Goal: Task Accomplishment & Management: Manage account settings

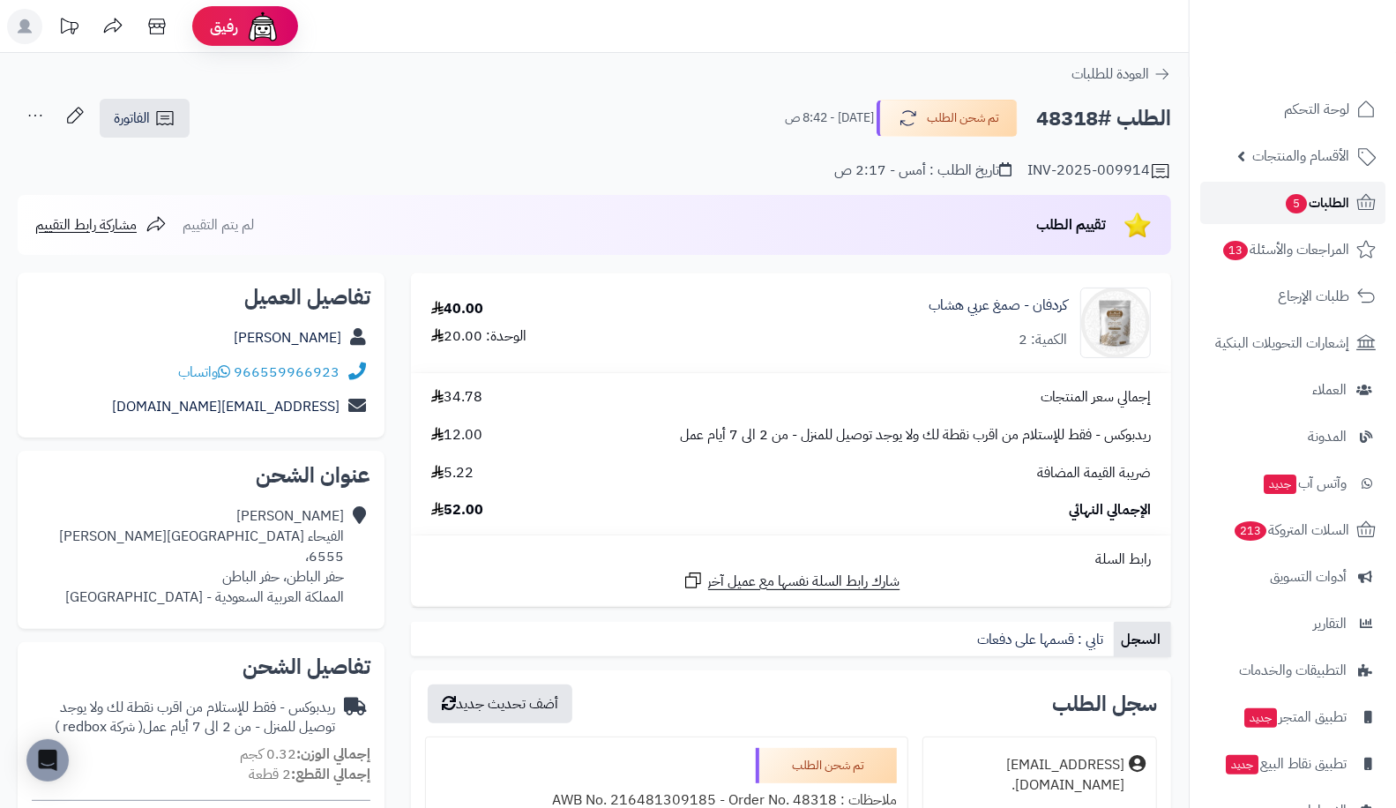
click at [1297, 194] on span "5" at bounding box center [1296, 203] width 21 height 19
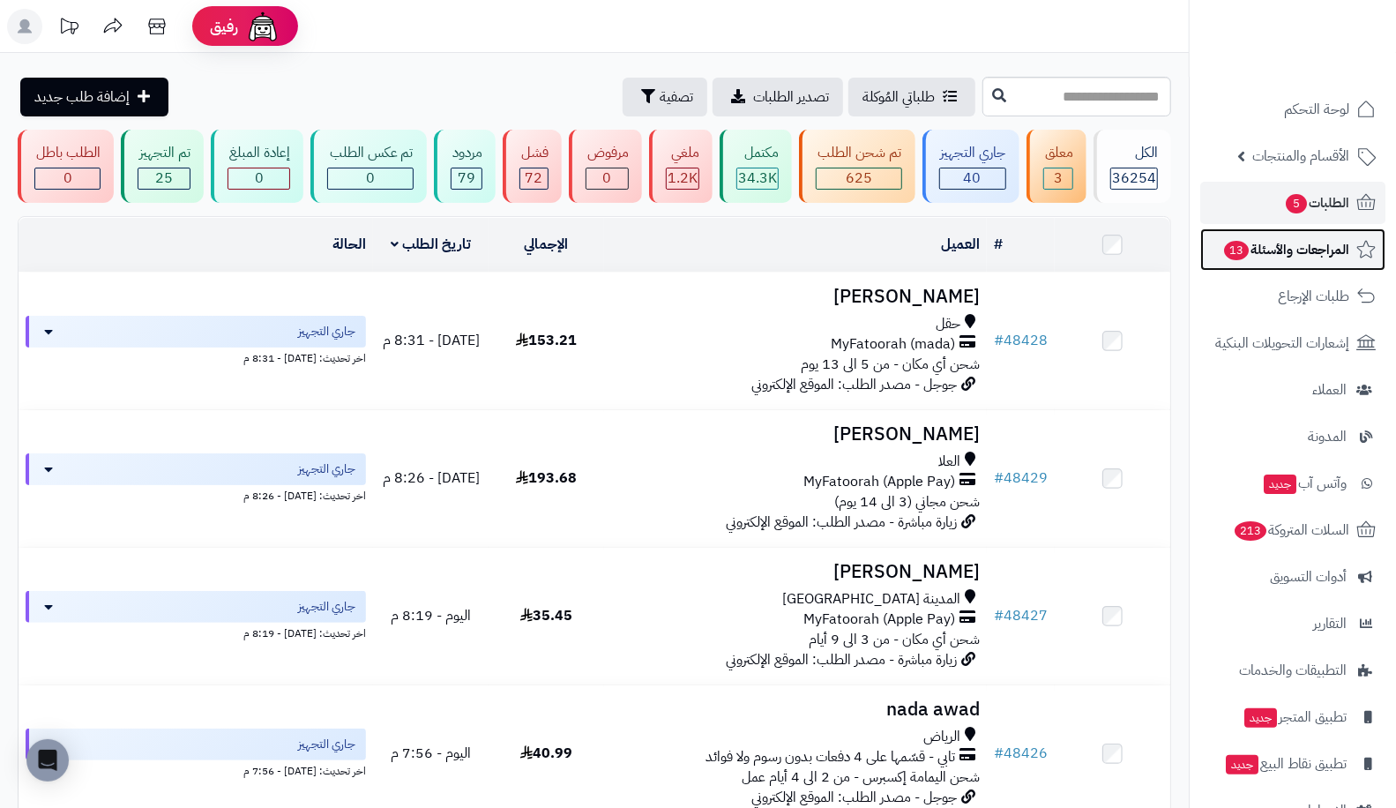
click at [1279, 254] on span "المراجعات والأسئلة 13" at bounding box center [1285, 249] width 127 height 25
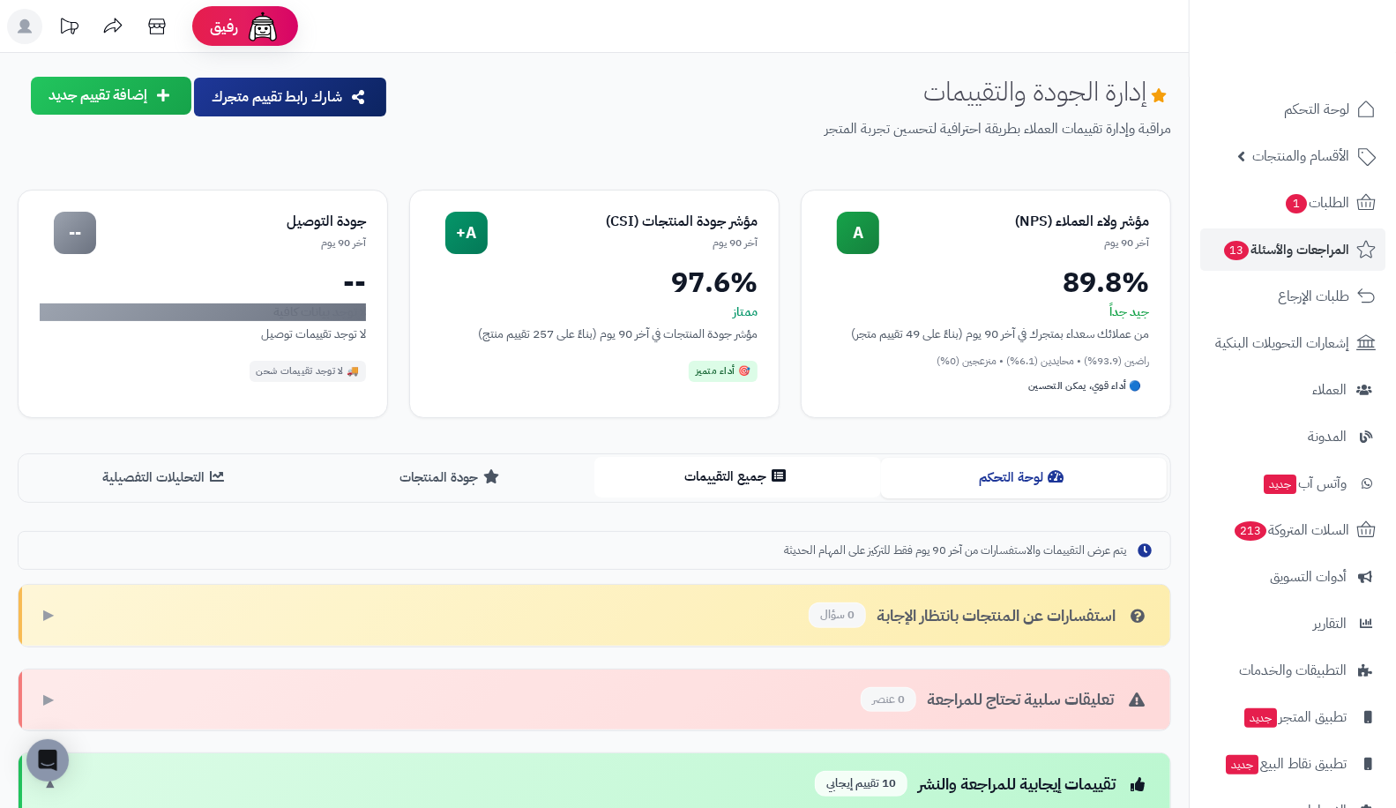
click at [720, 490] on button "جميع التقييمات" at bounding box center [737, 477] width 287 height 40
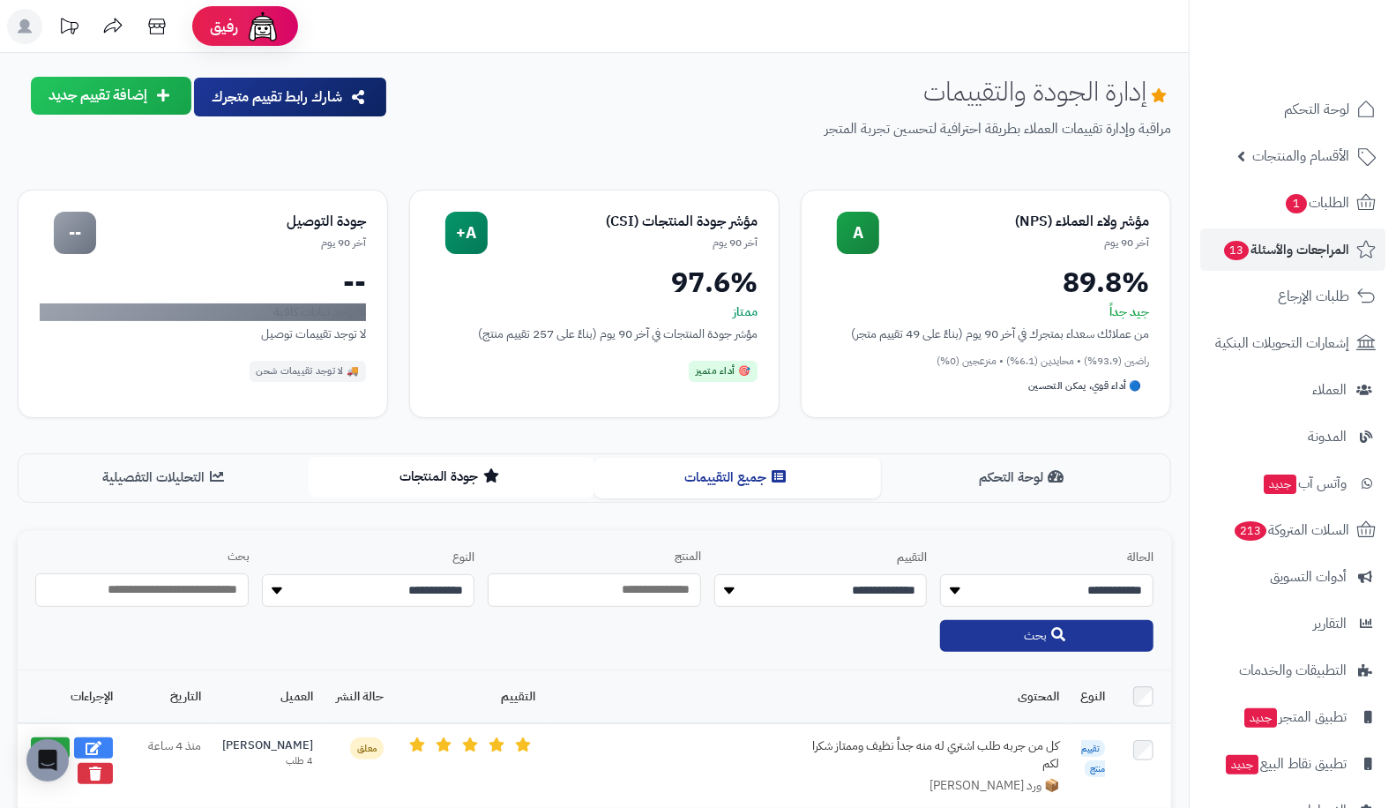
click at [418, 478] on button "جودة المنتجات" at bounding box center [452, 477] width 287 height 40
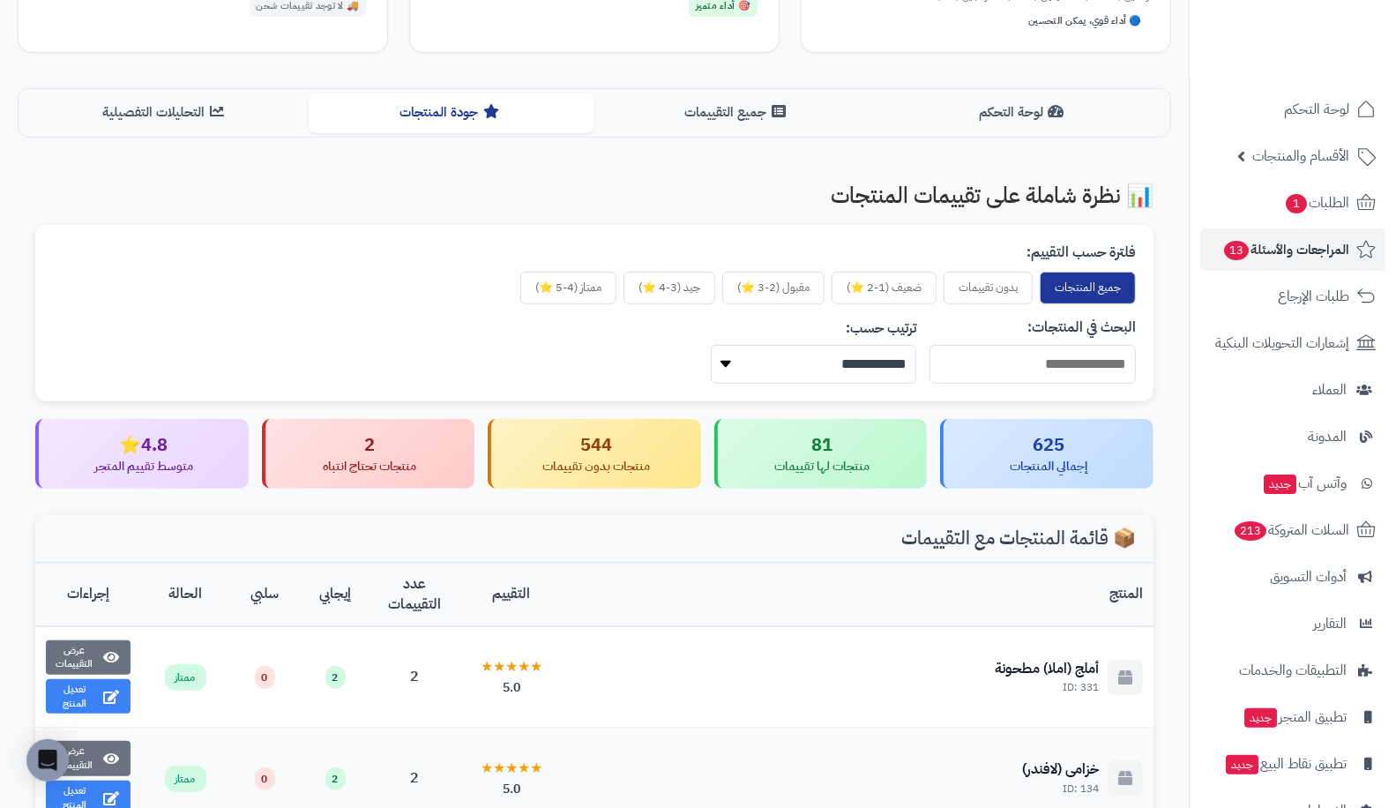
scroll to position [379, 0]
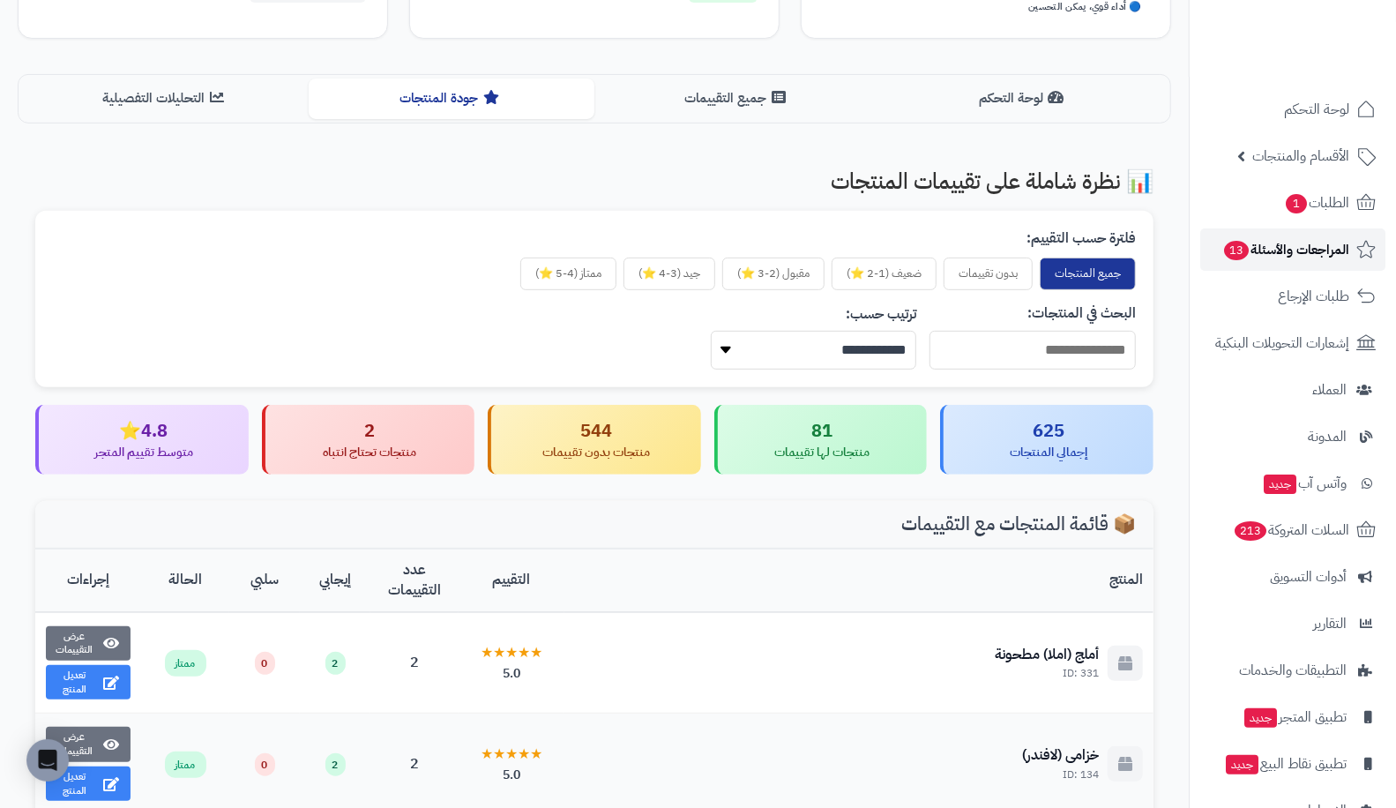
click at [1275, 249] on span "المراجعات والأسئلة 13" at bounding box center [1285, 249] width 127 height 25
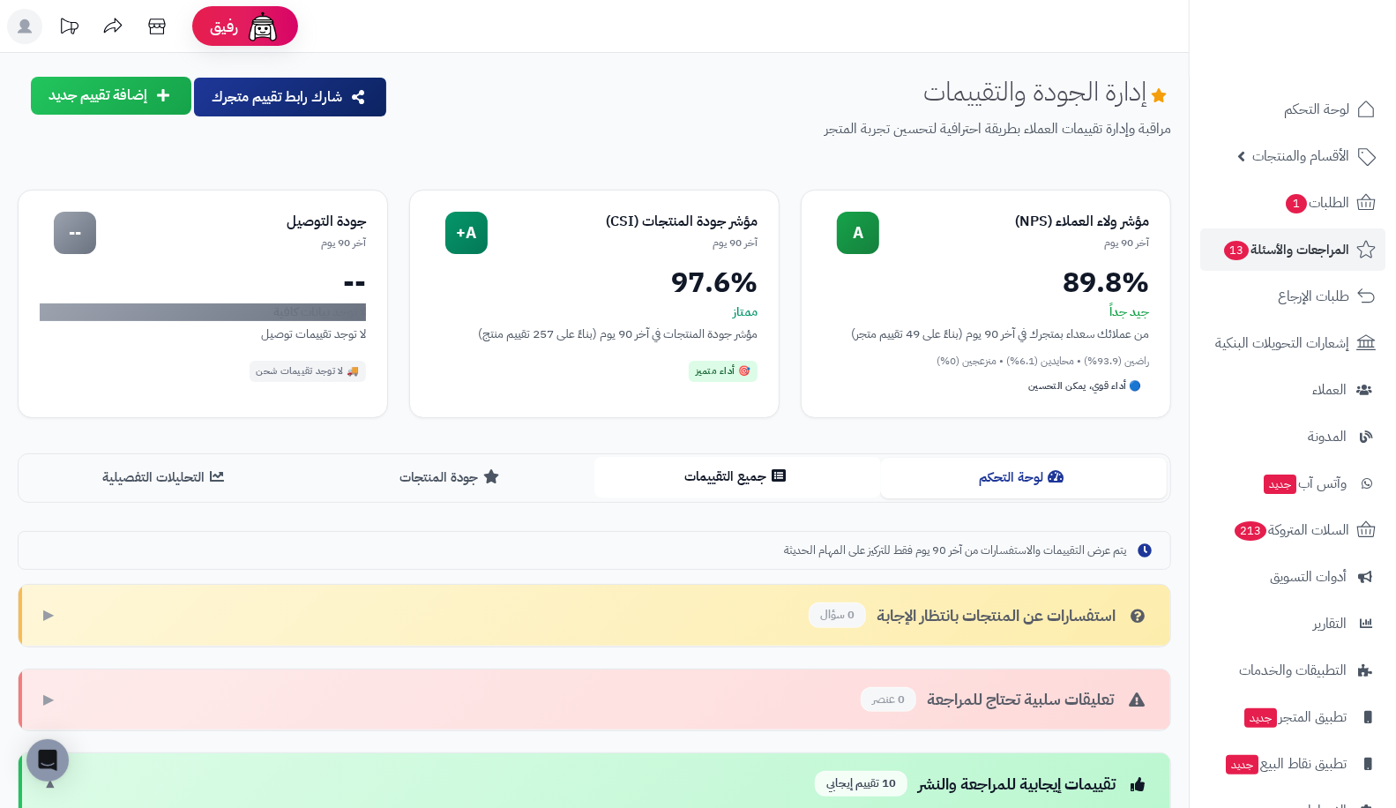
click at [817, 478] on button "جميع التقييمات" at bounding box center [737, 477] width 287 height 40
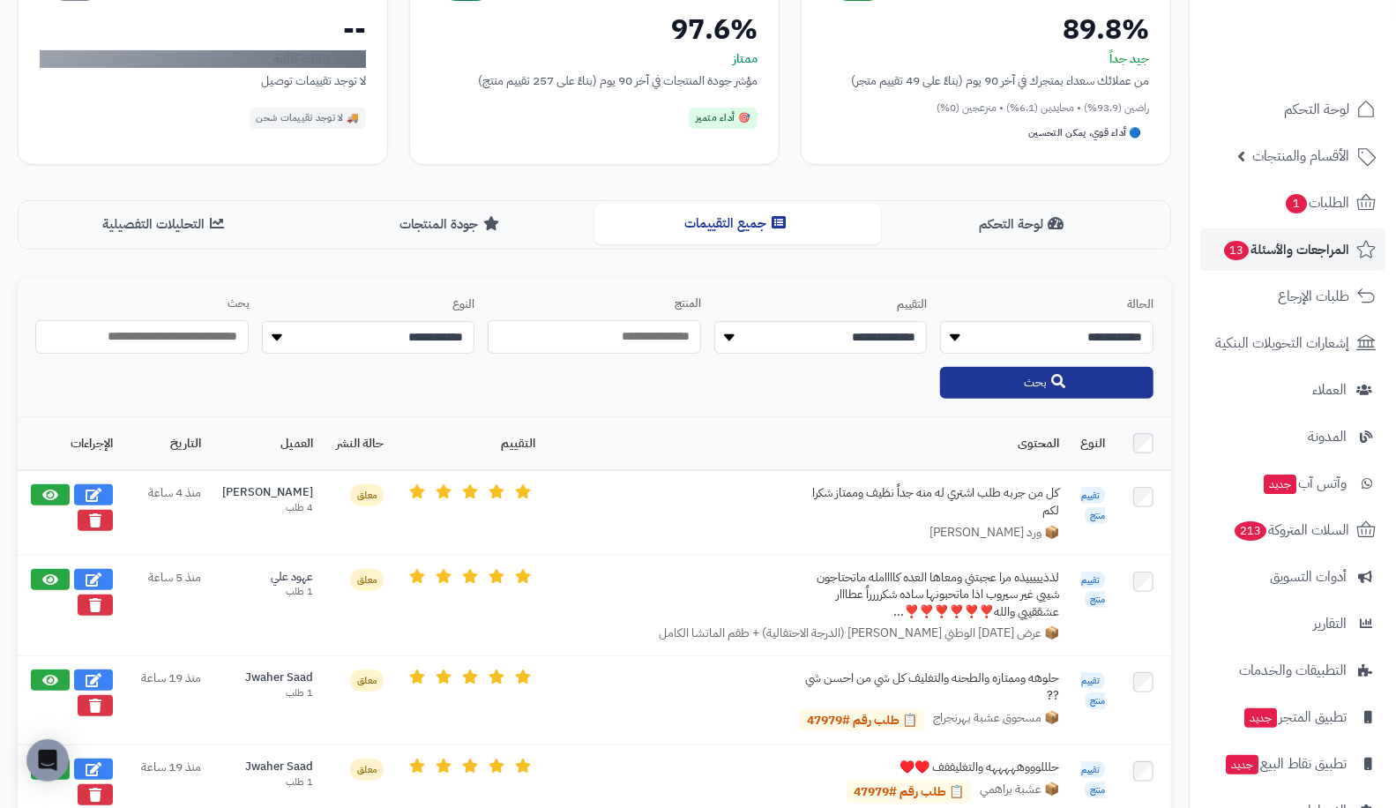
scroll to position [253, 0]
click at [50, 571] on icon at bounding box center [50, 578] width 16 height 14
click at [1000, 592] on div "لذذيييييذه مرا عجبتني ومعاها العده كاااامله ماتحتاجون شييي غير سيروب اذا ماتحبو…" at bounding box center [926, 595] width 265 height 52
click at [1004, 610] on div "لذذيييييذه مرا عجبتني ومعاها العده كاااامله ماتحتاجون شييي غير سيروب اذا ماتحبو…" at bounding box center [926, 595] width 265 height 52
click at [275, 574] on div "عهود علي" at bounding box center [267, 577] width 91 height 17
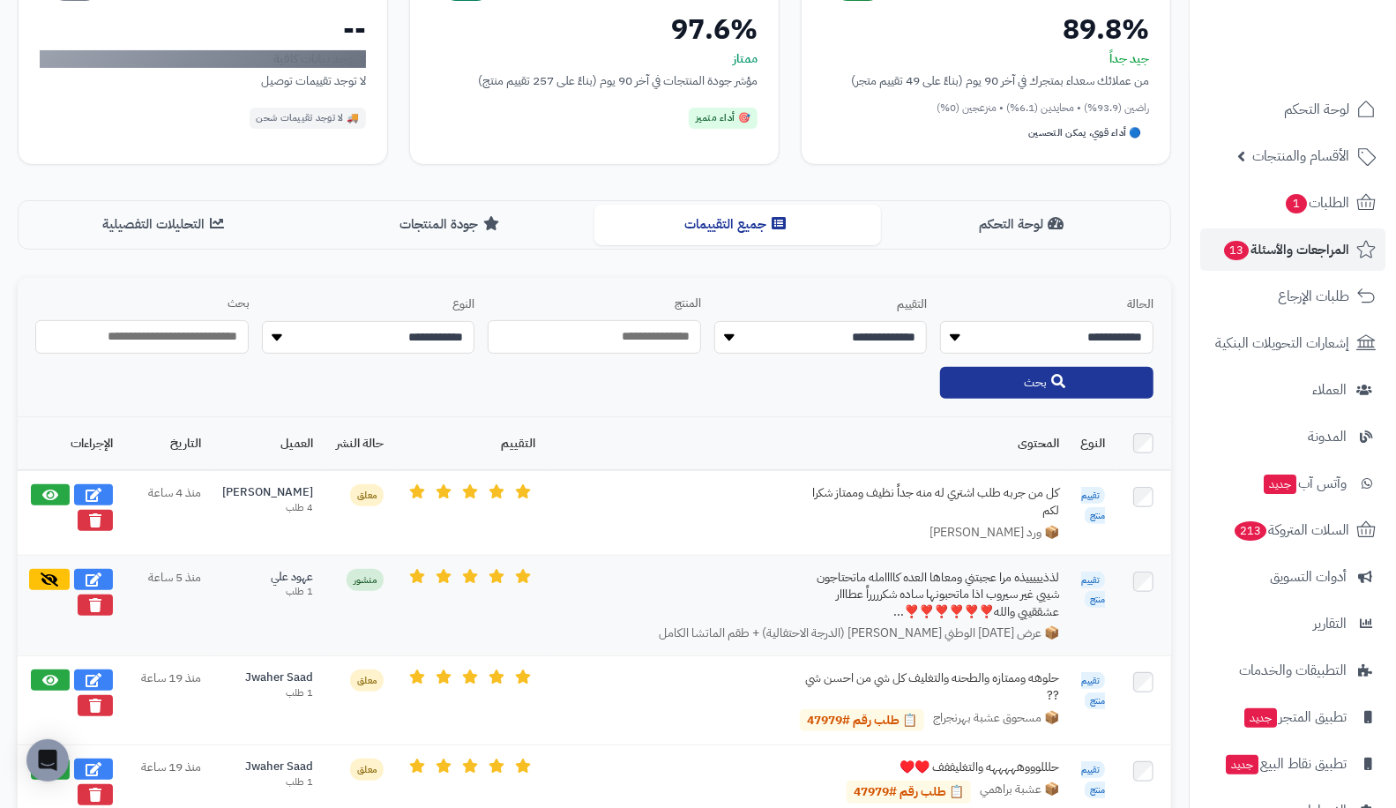
click at [287, 585] on div "1 طلب" at bounding box center [267, 592] width 91 height 14
click at [1017, 606] on div "لذذيييييذه مرا عجبتني ومعاها العده كاااامله ماتحتاجون شييي غير سيروب اذا ماتحبو…" at bounding box center [926, 595] width 265 height 52
click at [998, 569] on div "لذذيييييذه مرا عجبتني ومعاها العده كاااامله ماتحتاجون شييي غير سيروب اذا ماتحبو…" at bounding box center [926, 595] width 265 height 52
click at [1050, 576] on div "لذذيييييذه مرا عجبتني ومعاها العده كاااامله ماتحتاجون شييي غير سيروب اذا ماتحبو…" at bounding box center [926, 595] width 265 height 52
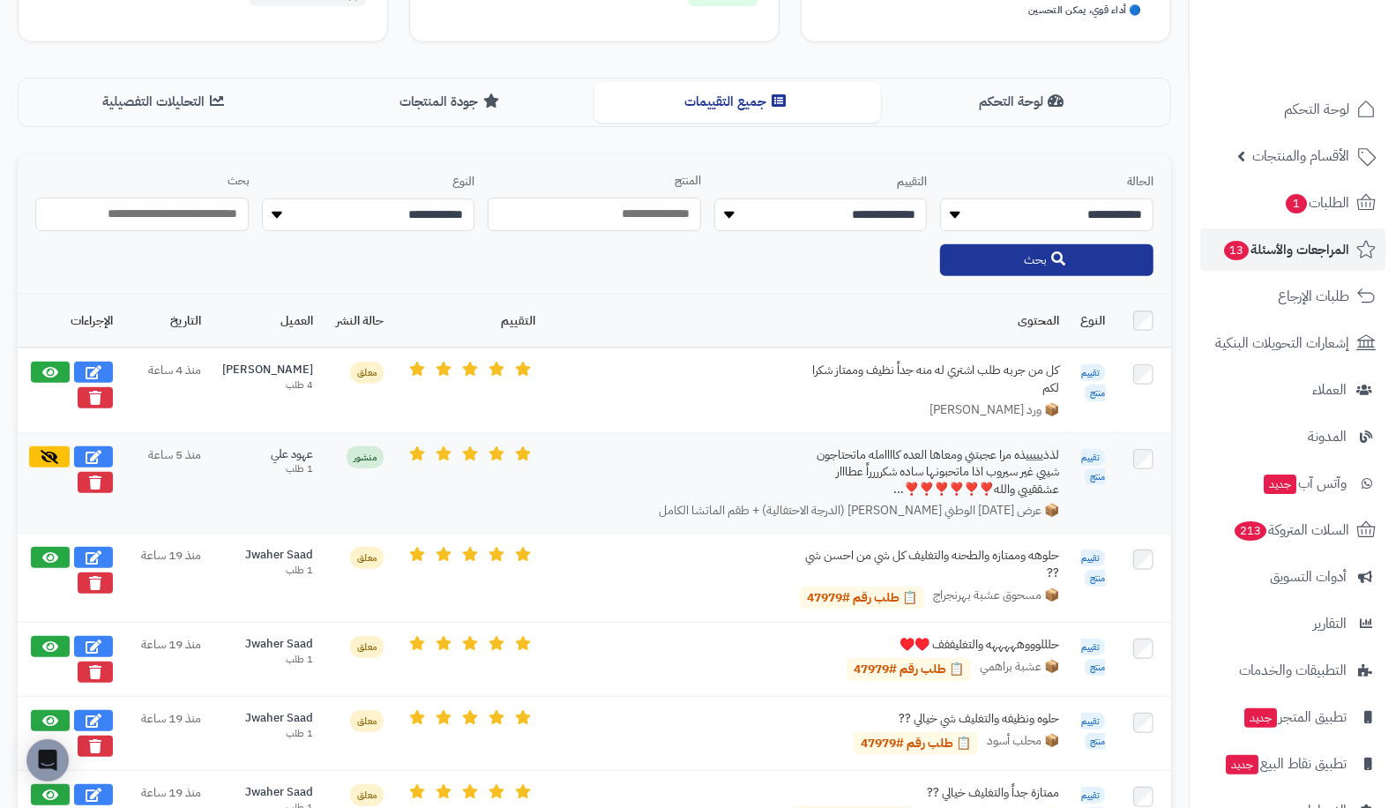
scroll to position [377, 0]
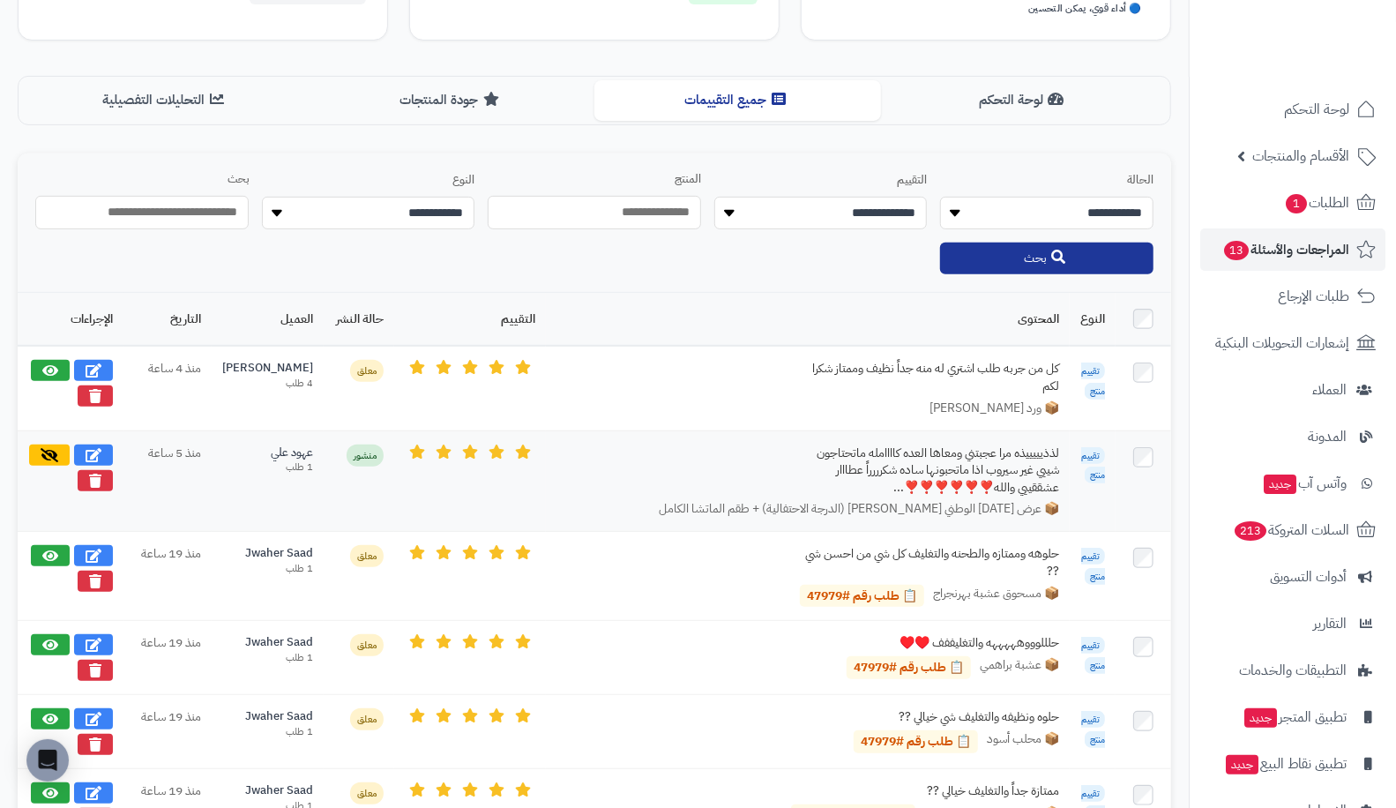
click at [269, 451] on div "عهود علي" at bounding box center [267, 452] width 91 height 17
drag, startPoint x: 257, startPoint y: 444, endPoint x: 326, endPoint y: 451, distance: 69.1
click at [326, 451] on tr "تقييم منتج لذذيييييذه مرا عجبتني ومعاها العده كاااامله ماتحتاجون شييي غير سيروب…" at bounding box center [594, 480] width 1153 height 101
copy tr "عهود علي"
click at [1296, 203] on span "1" at bounding box center [1296, 203] width 21 height 19
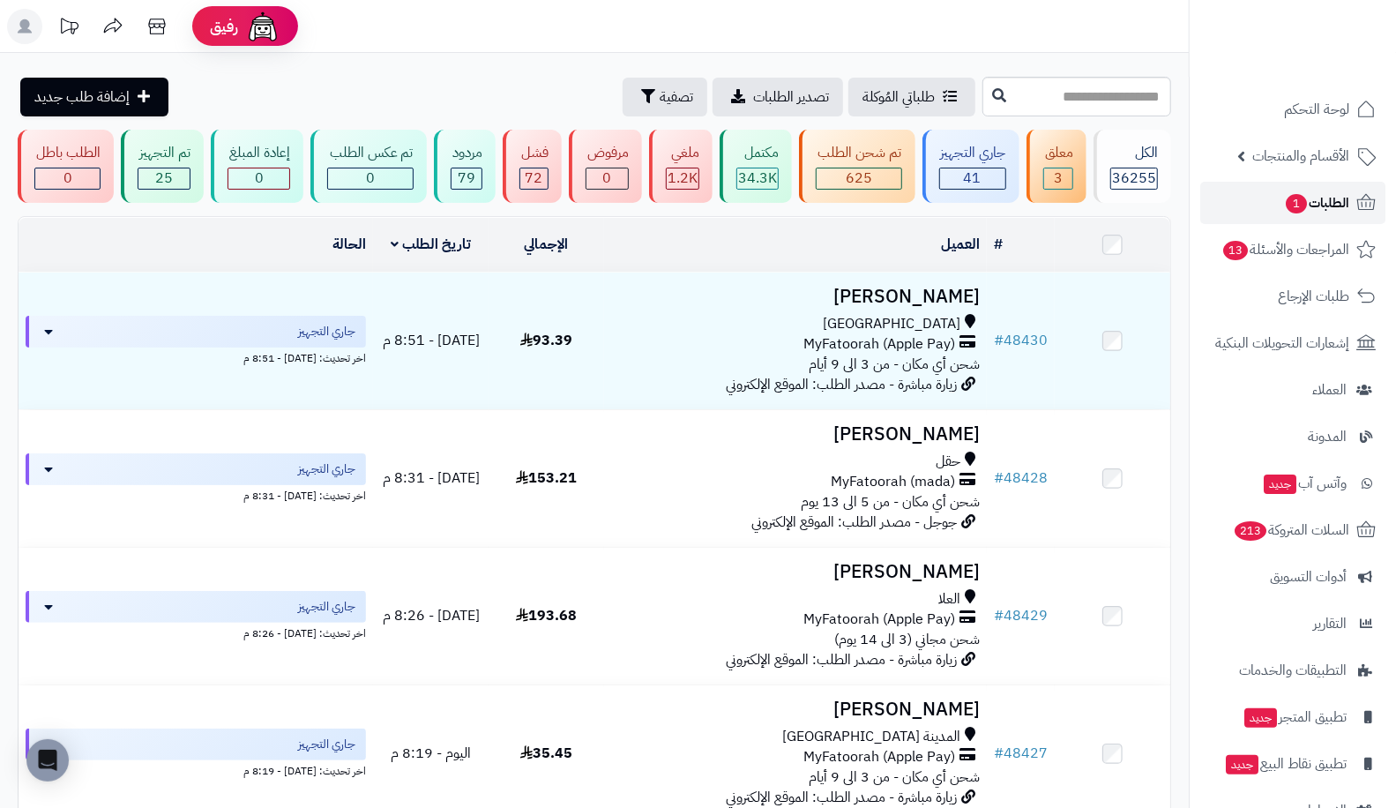
click at [1296, 203] on span "1" at bounding box center [1296, 203] width 21 height 19
click at [1282, 261] on span "المراجعات والأسئلة 13" at bounding box center [1285, 249] width 127 height 25
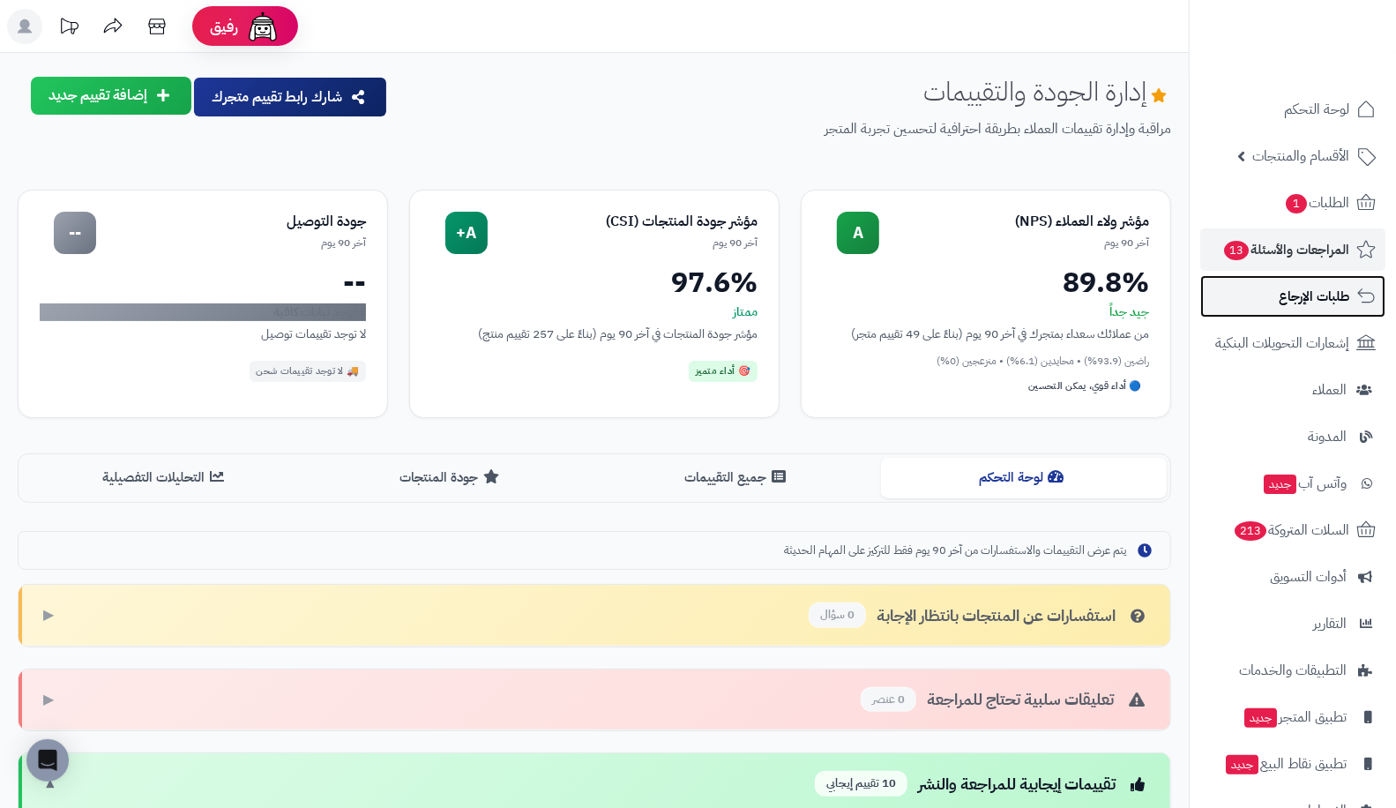
click at [1275, 283] on link "طلبات الإرجاع" at bounding box center [1292, 296] width 185 height 42
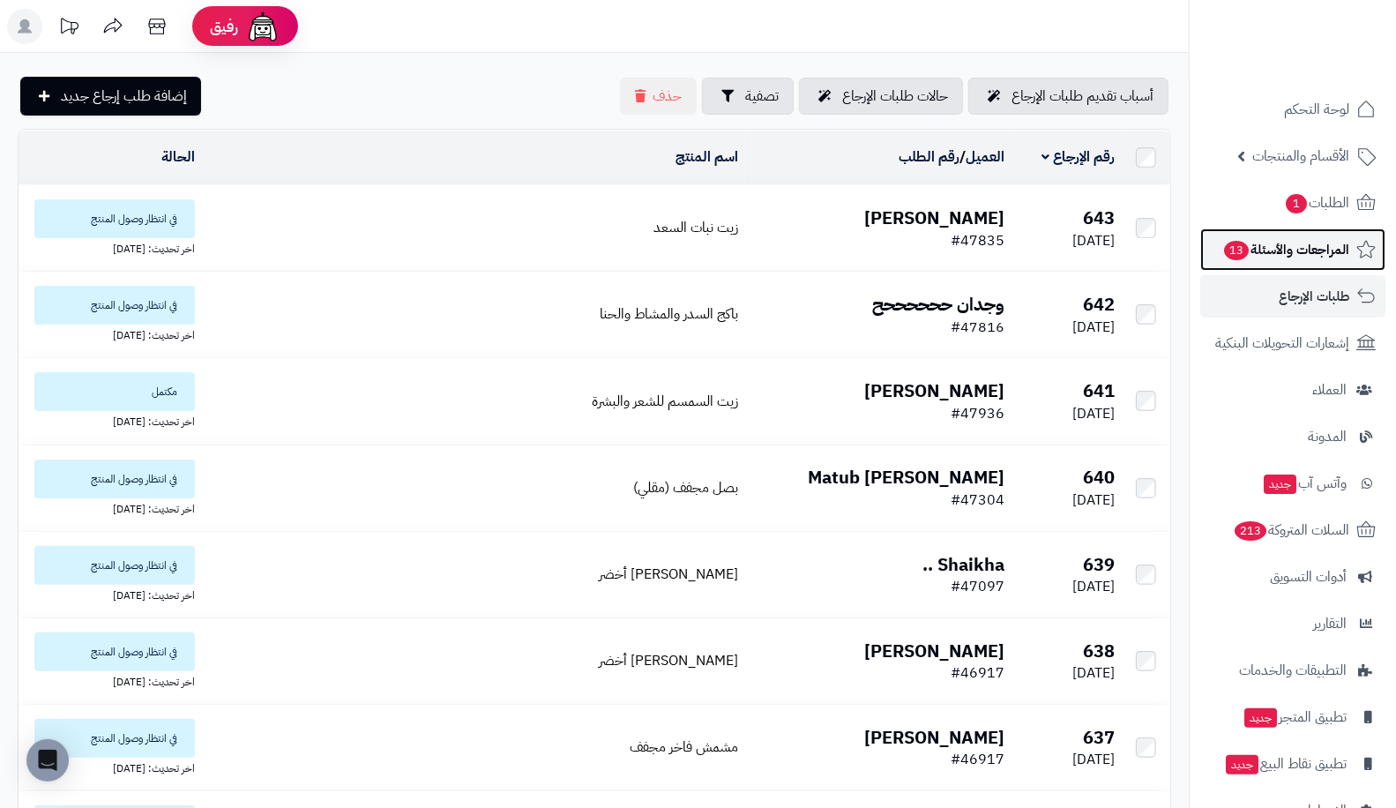
click at [1259, 236] on link "المراجعات والأسئلة 13" at bounding box center [1292, 249] width 185 height 42
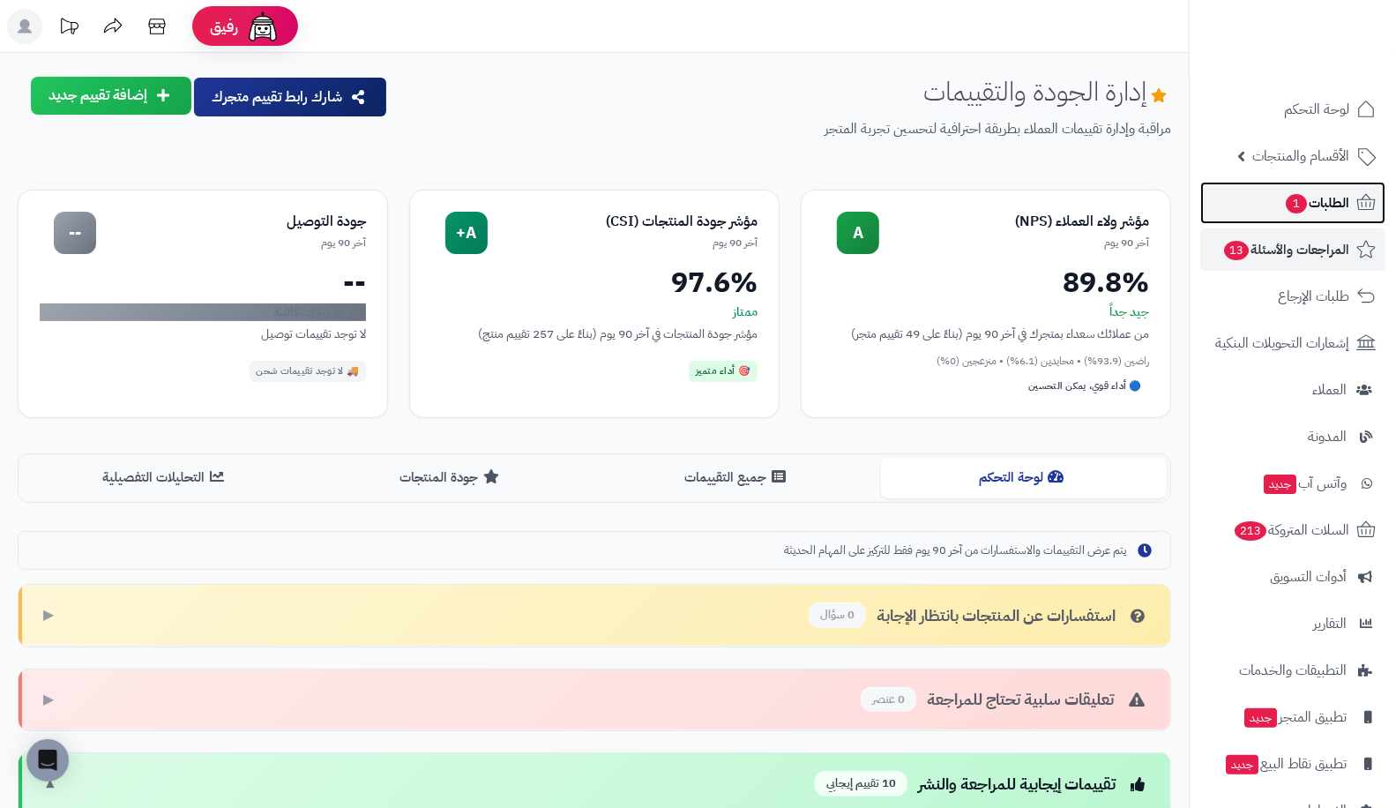
click at [1277, 210] on link "الطلبات 1" at bounding box center [1292, 203] width 185 height 42
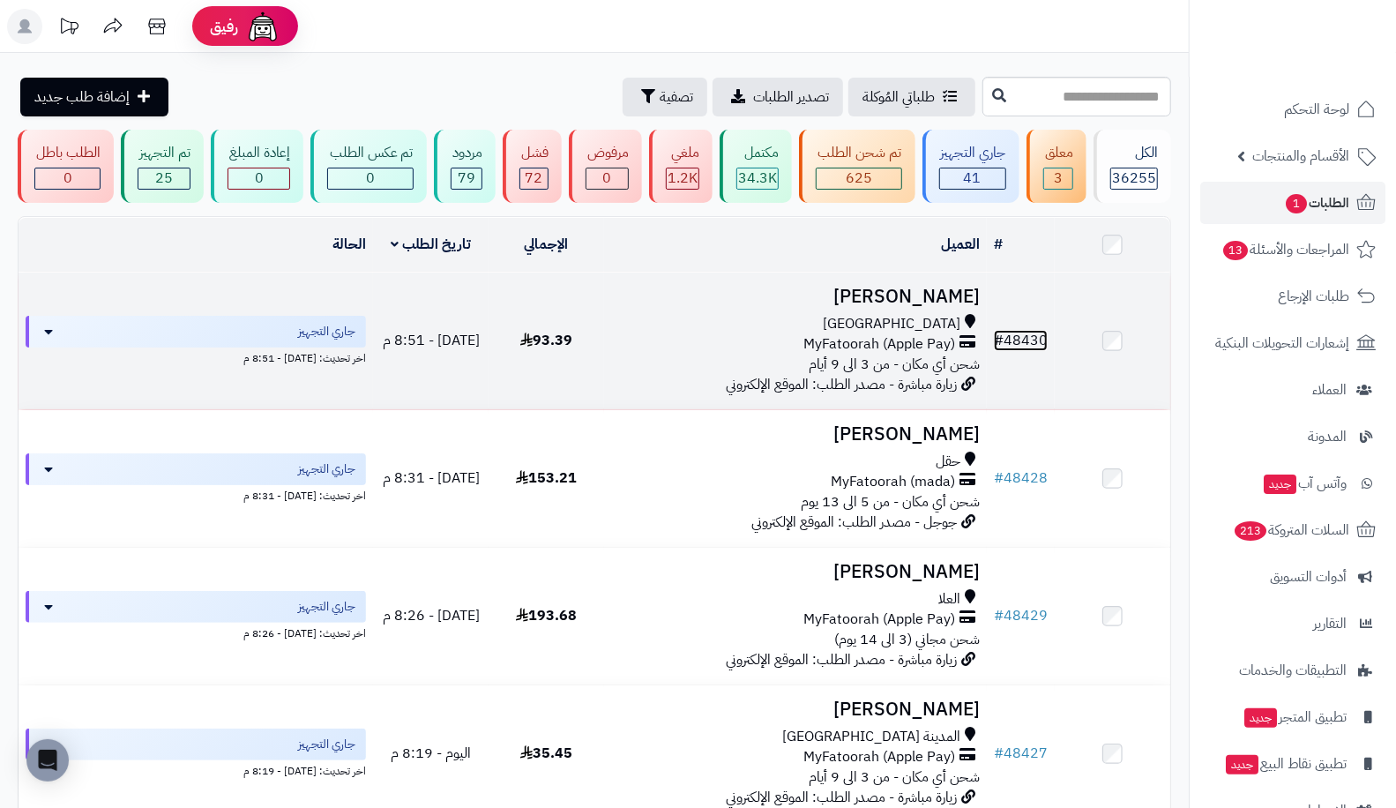
click at [1034, 336] on link "# 48430" at bounding box center [1021, 340] width 54 height 21
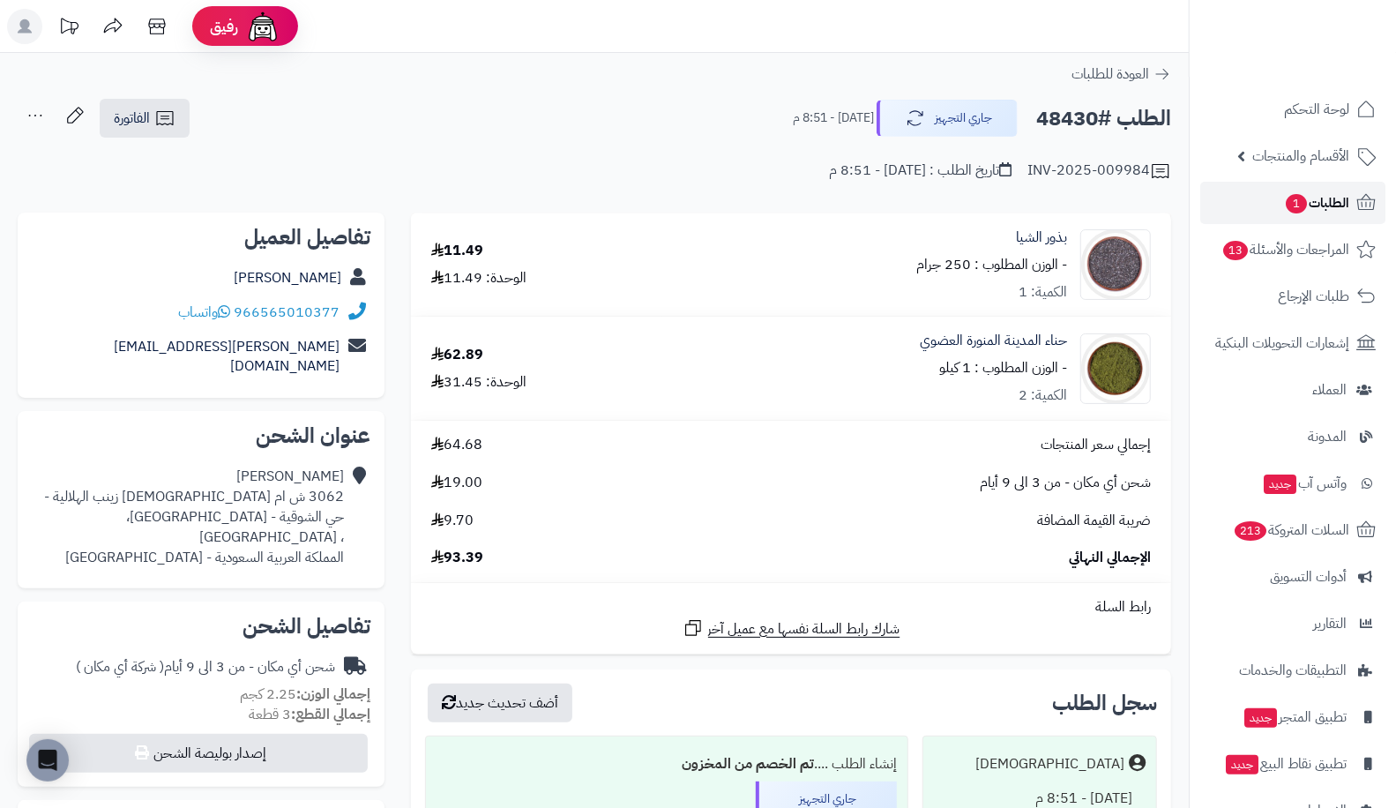
click at [1286, 205] on span "1" at bounding box center [1297, 204] width 22 height 20
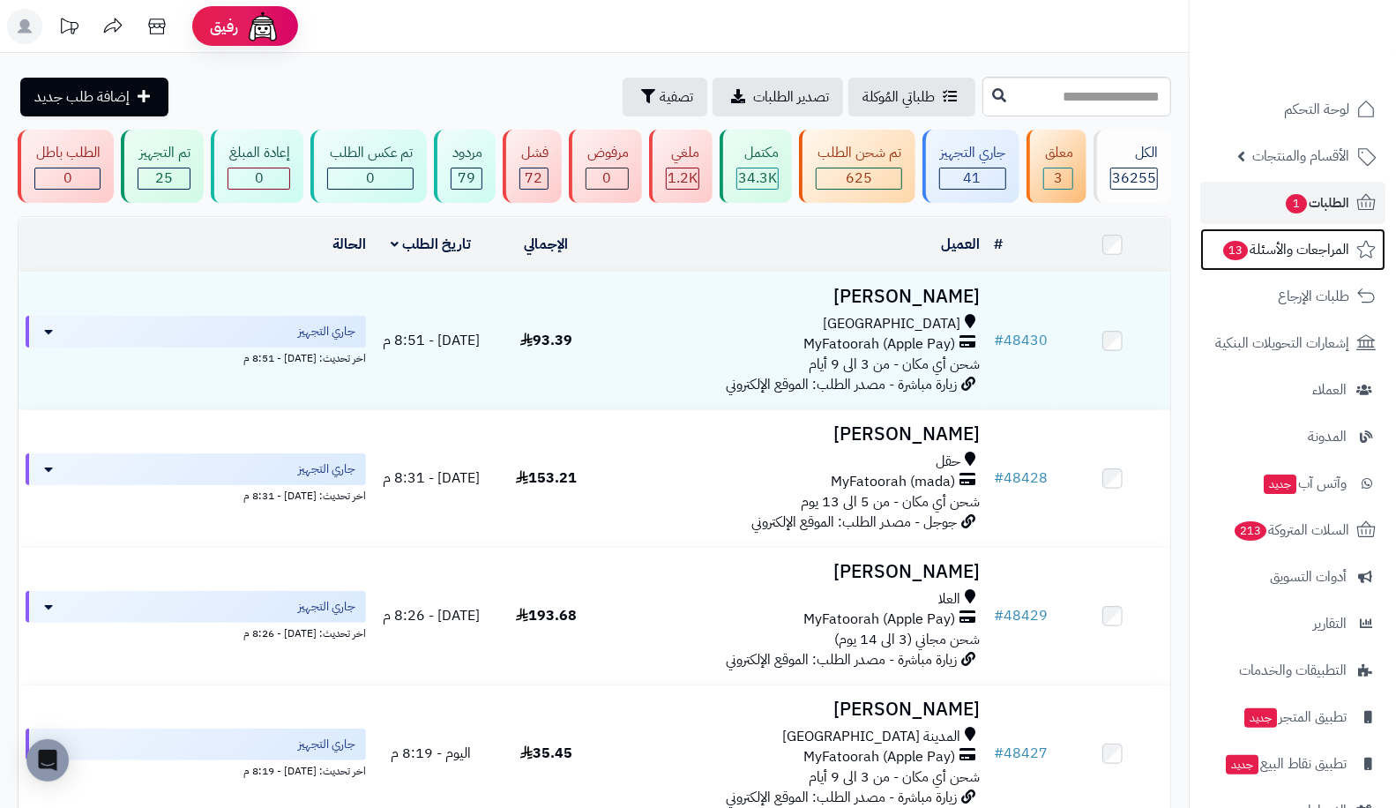
click at [1293, 236] on link "المراجعات والأسئلة 13" at bounding box center [1292, 249] width 185 height 42
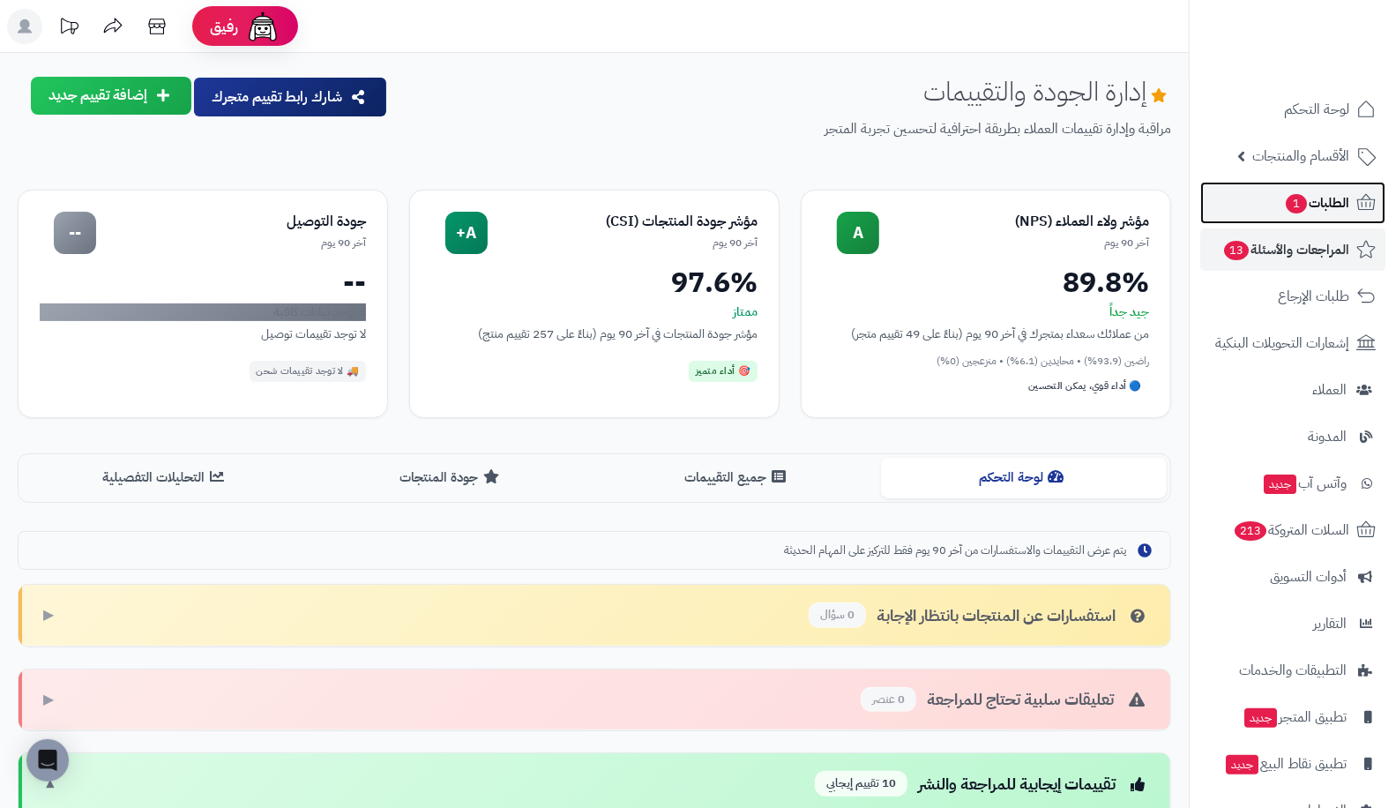
click at [1293, 220] on link "الطلبات 1" at bounding box center [1292, 203] width 185 height 42
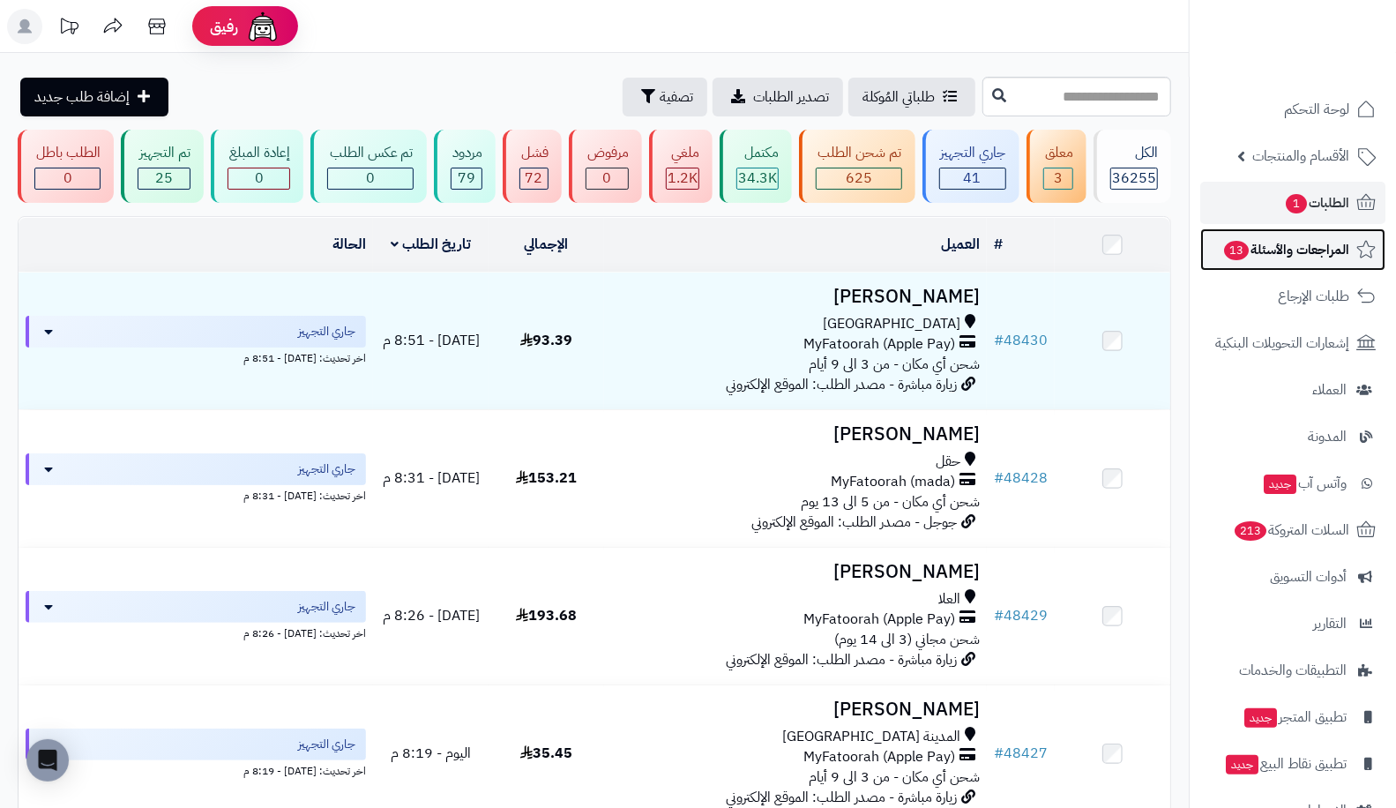
click at [1287, 261] on span "المراجعات والأسئلة 13" at bounding box center [1285, 249] width 127 height 25
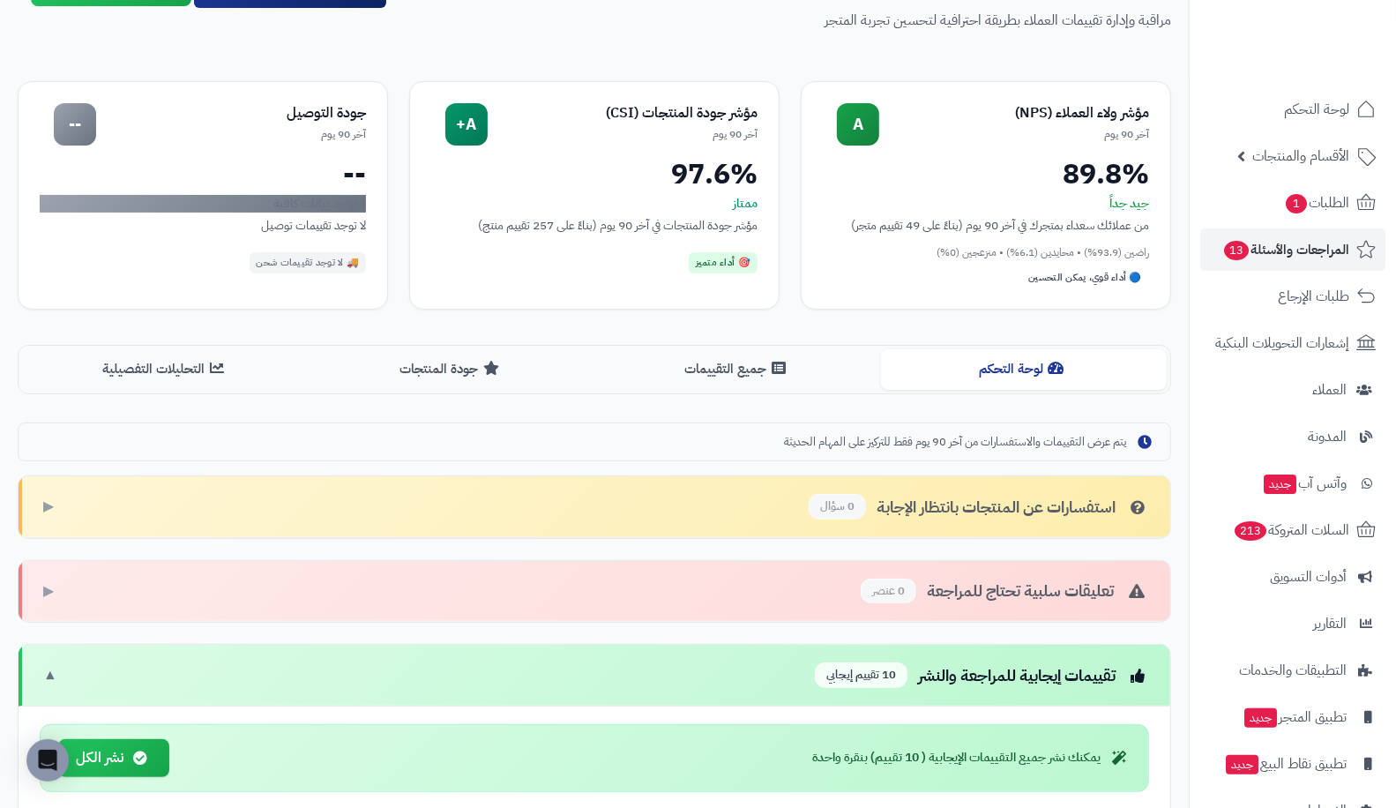
scroll to position [60, 0]
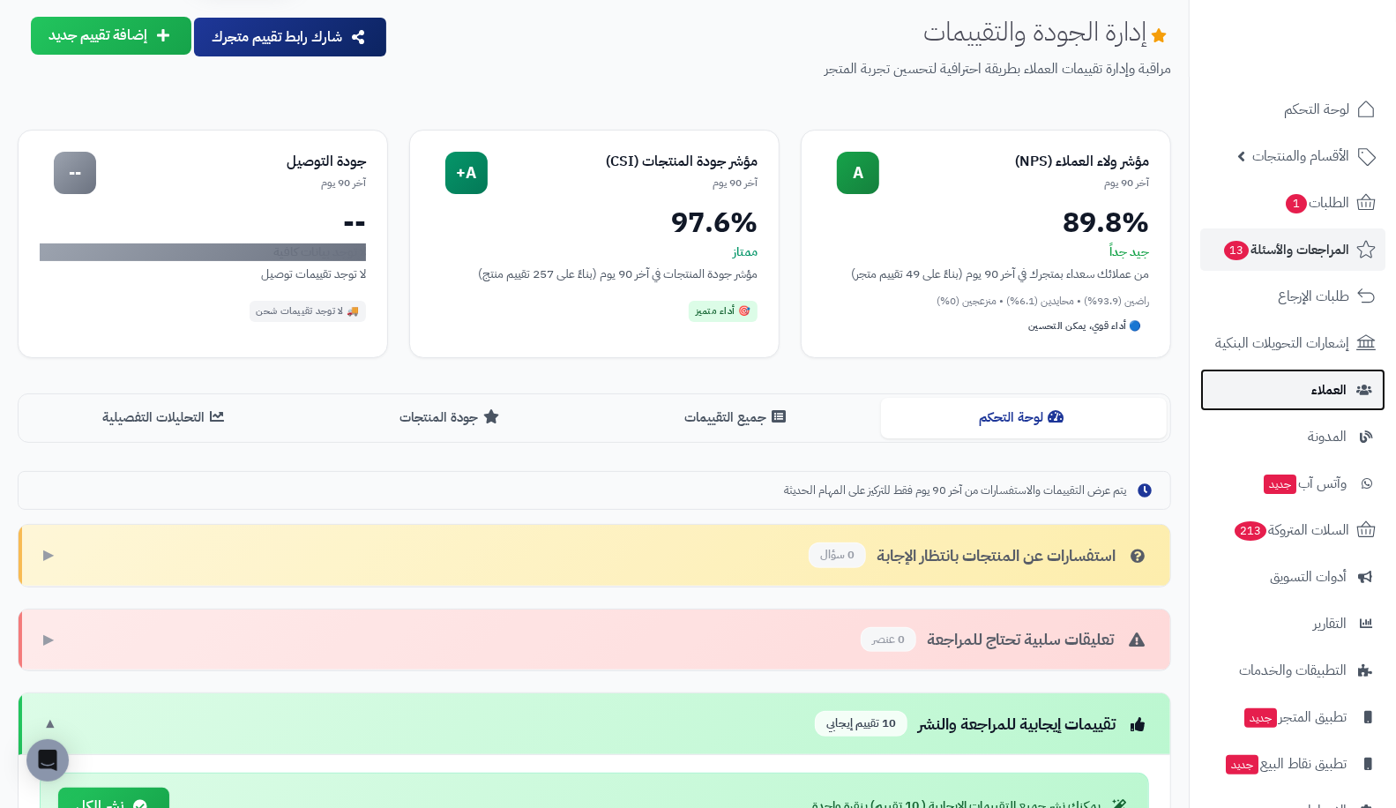
click at [1298, 386] on link "العملاء" at bounding box center [1292, 390] width 185 height 42
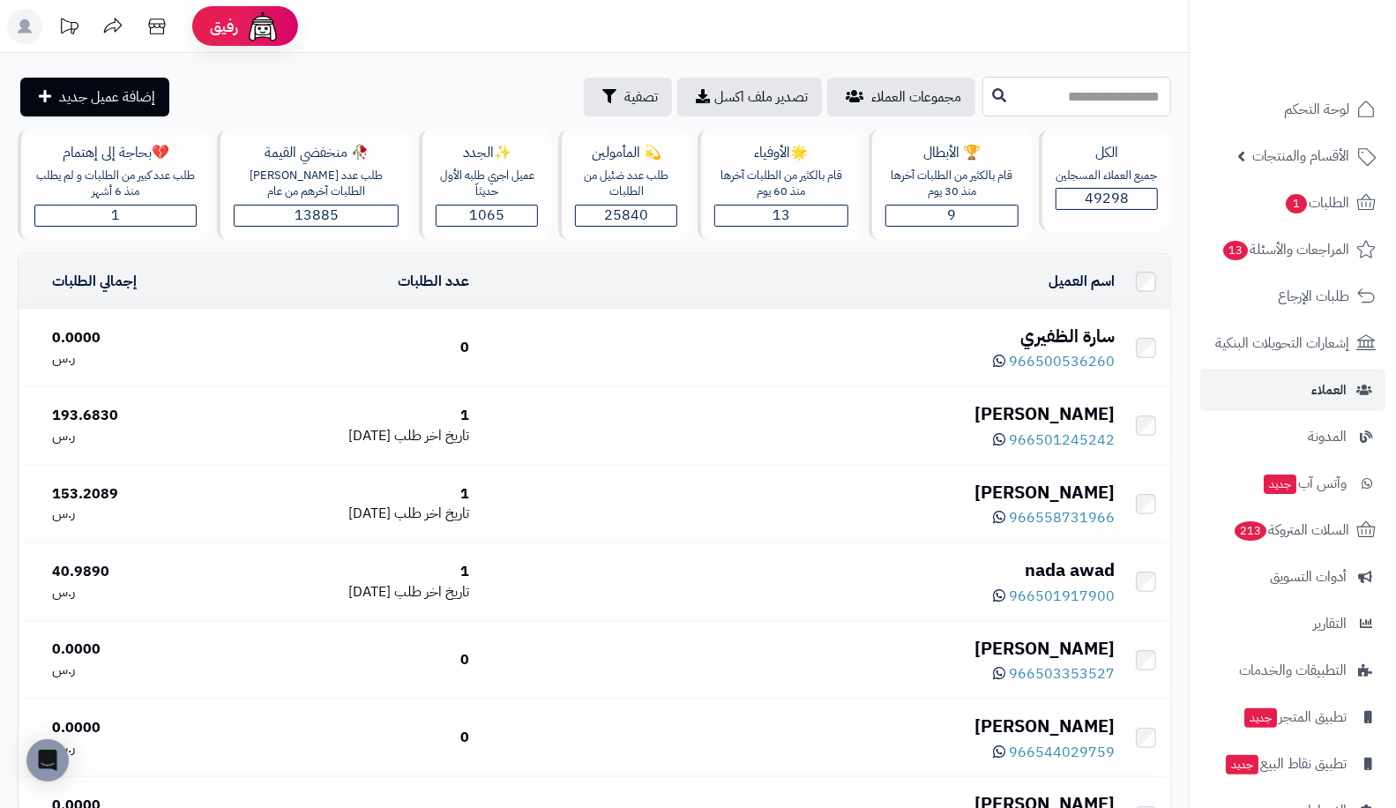
click at [983, 93] on input "text" at bounding box center [1076, 97] width 189 height 40
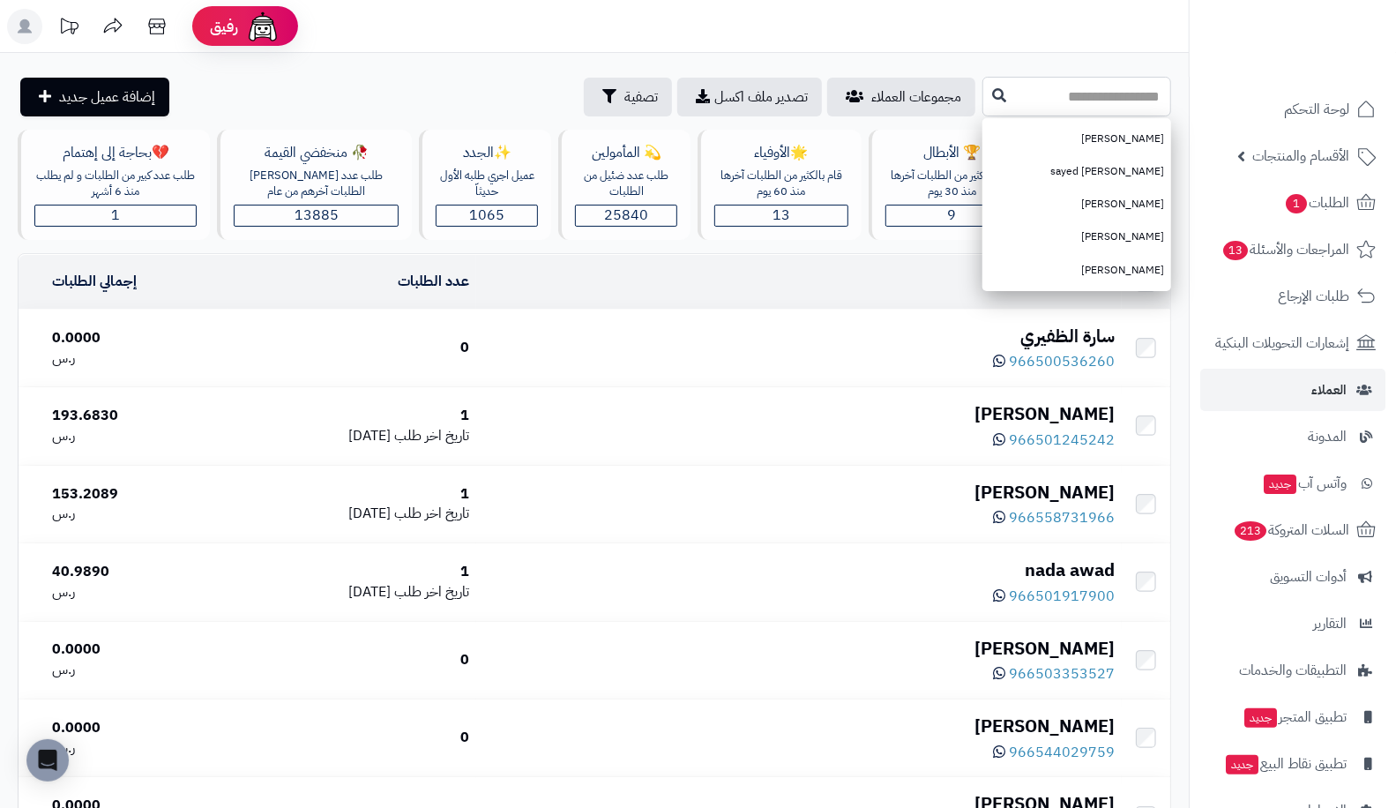
paste input "********"
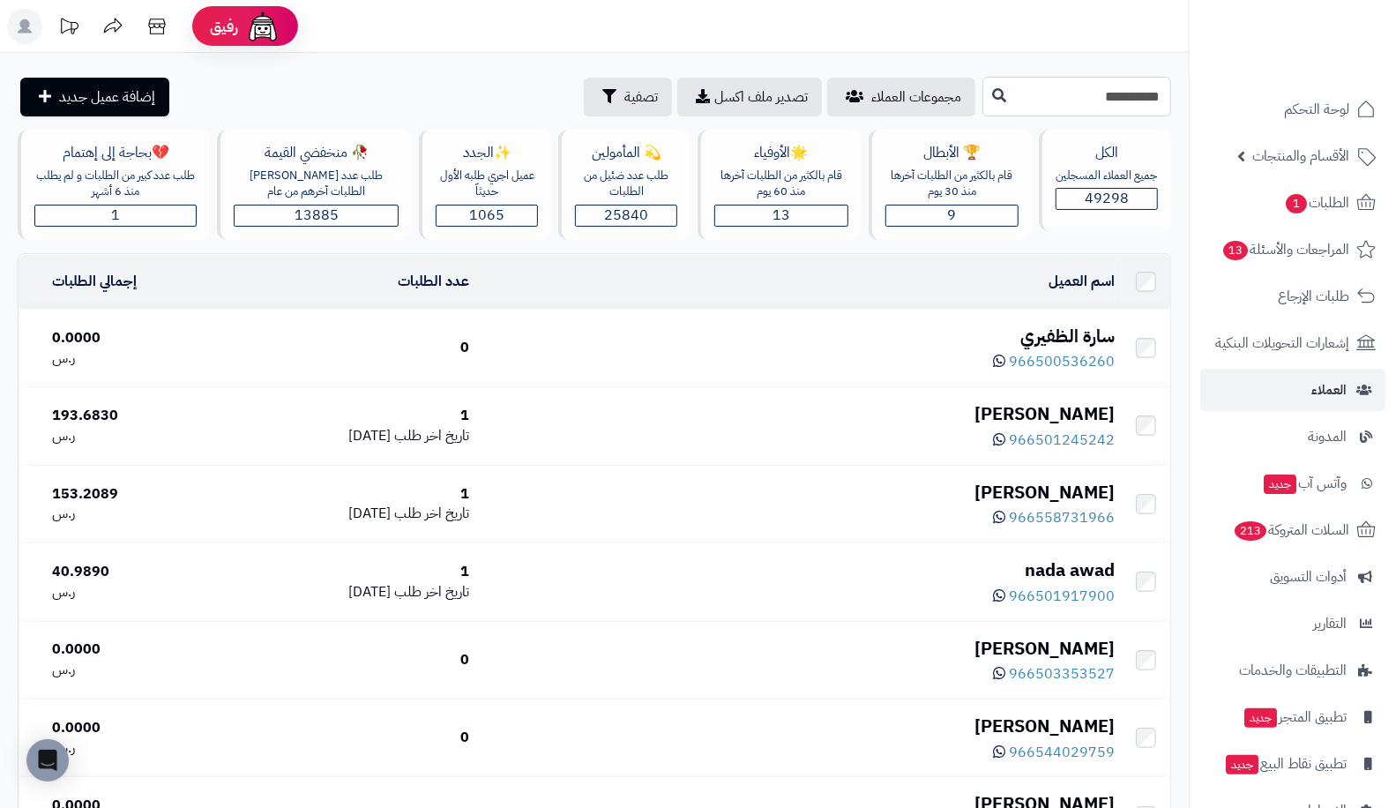
drag, startPoint x: 1126, startPoint y: 100, endPoint x: 1180, endPoint y: 102, distance: 53.9
click at [1180, 102] on div "******** مجموعات العملاء تصدير ملف اكسل تصفية إضافة عميل جديد" at bounding box center [594, 97] width 1189 height 40
type input "********"
click at [986, 93] on button at bounding box center [999, 95] width 26 height 34
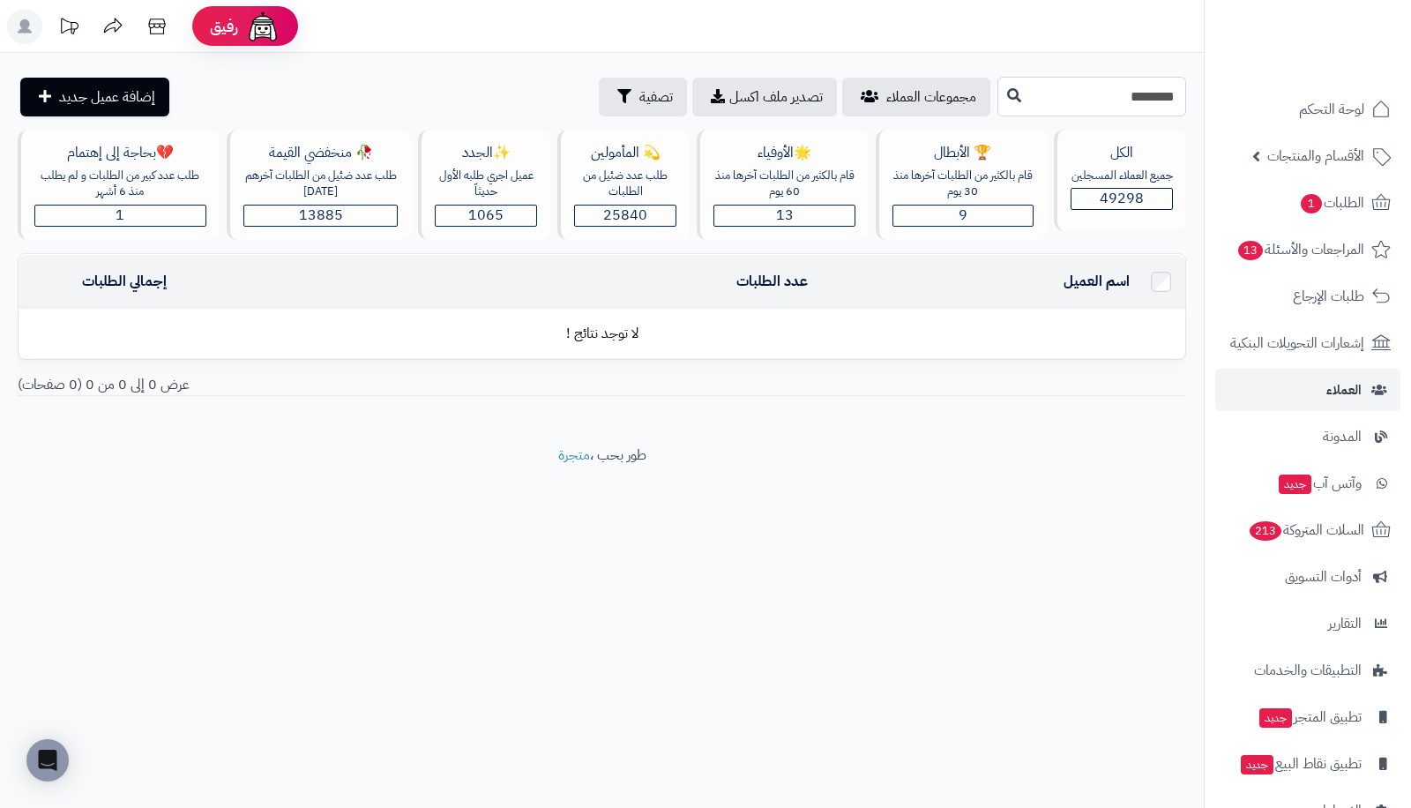
click at [1118, 77] on input "********" at bounding box center [1091, 97] width 189 height 40
click at [1177, 99] on input "********" at bounding box center [1091, 97] width 189 height 40
drag, startPoint x: 1177, startPoint y: 99, endPoint x: 1204, endPoint y: 97, distance: 27.4
click at [1204, 97] on div "رفيق ! الطلبات معالجة مكتمل إرجاع المنتجات العملاء المتواجدون الان 49298 عملاء …" at bounding box center [705, 404] width 1411 height 808
drag, startPoint x: 1151, startPoint y: 100, endPoint x: 1042, endPoint y: 79, distance: 110.3
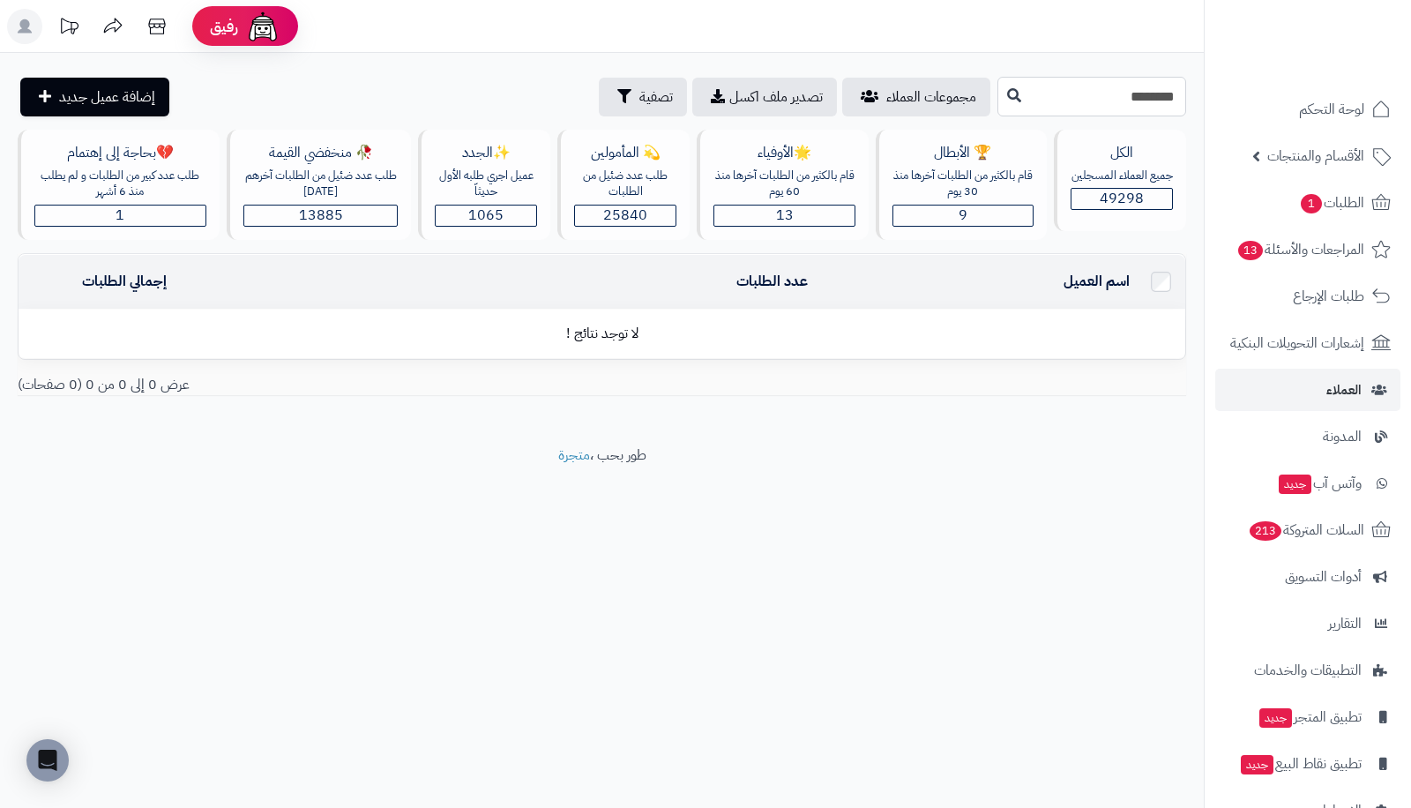
click at [1042, 79] on input "********" at bounding box center [1091, 97] width 189 height 40
type input "****"
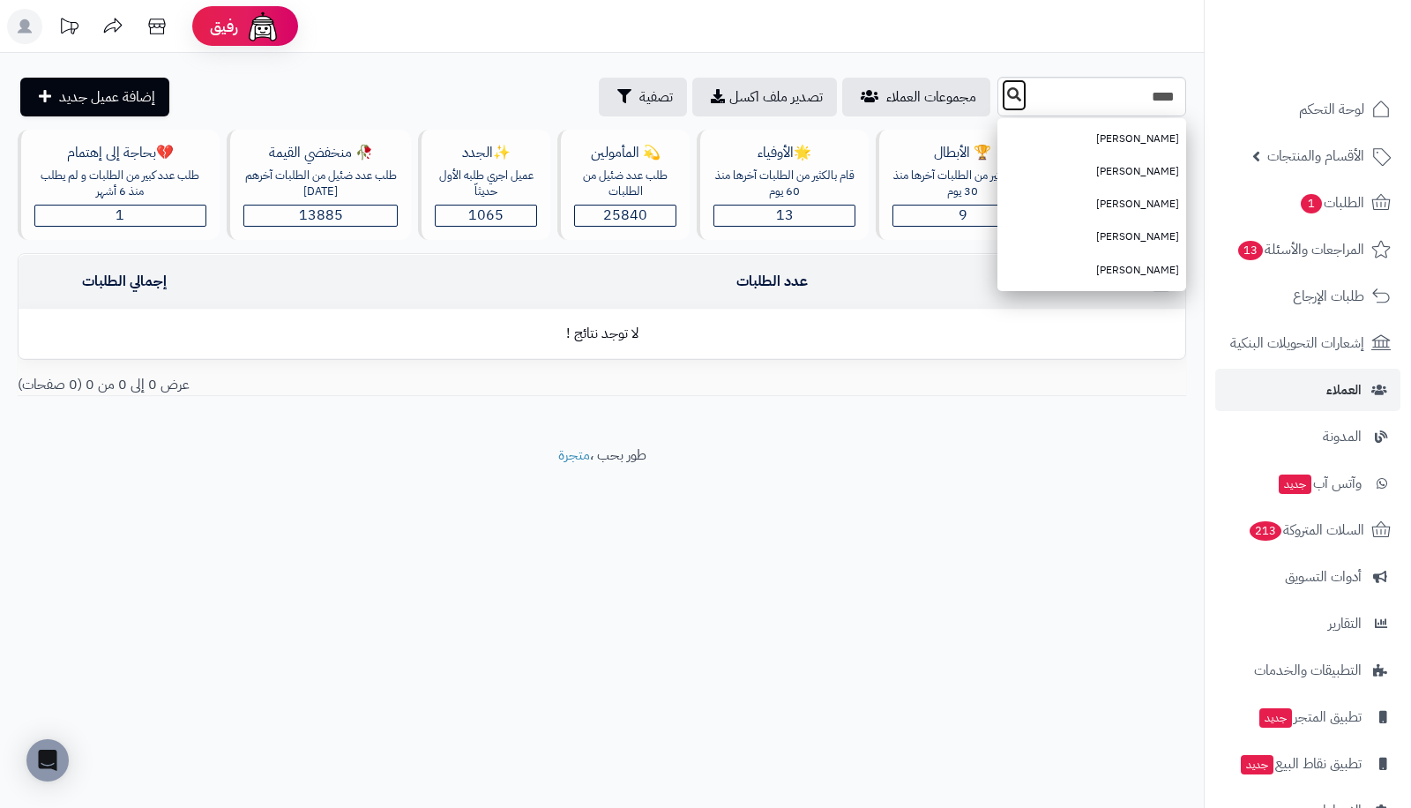
click at [1007, 98] on icon at bounding box center [1014, 94] width 14 height 14
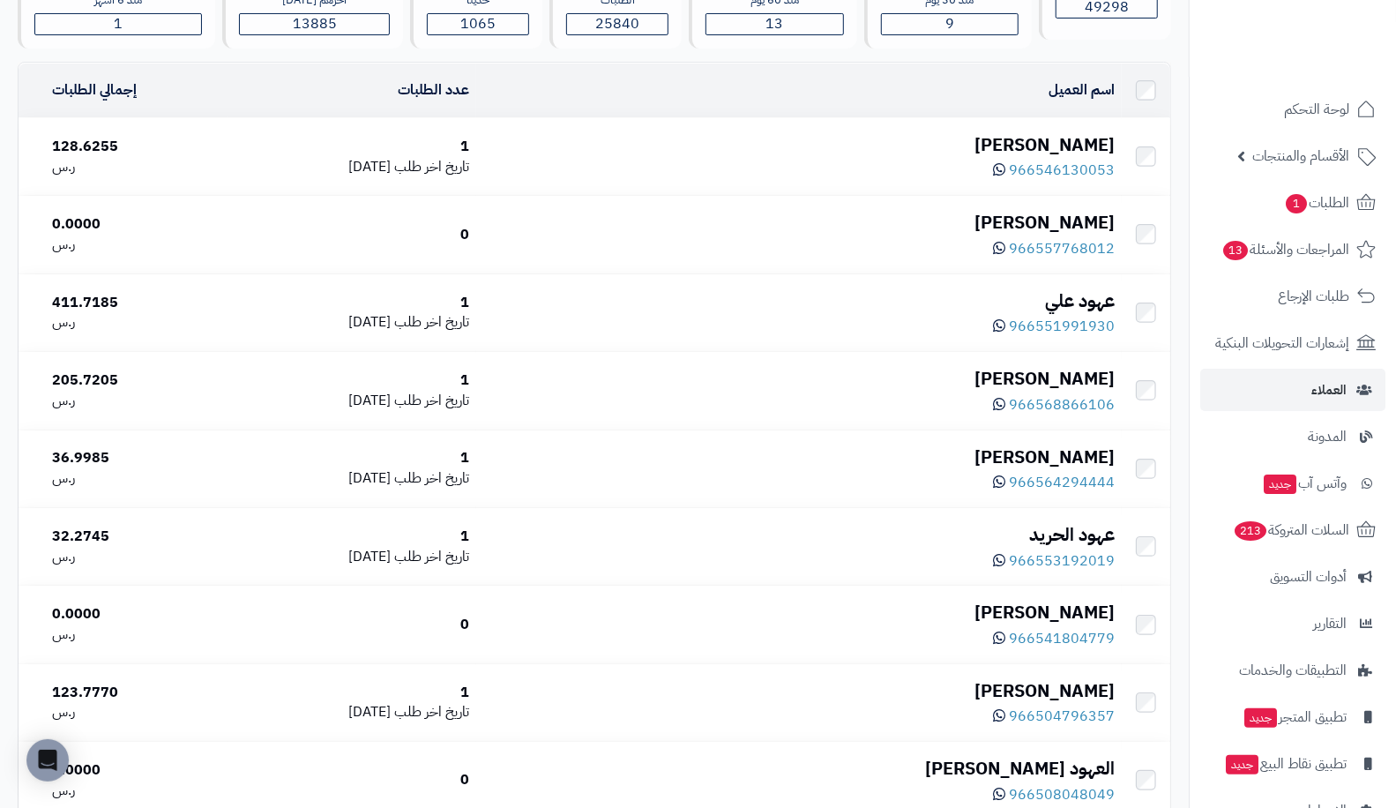
scroll to position [222, 0]
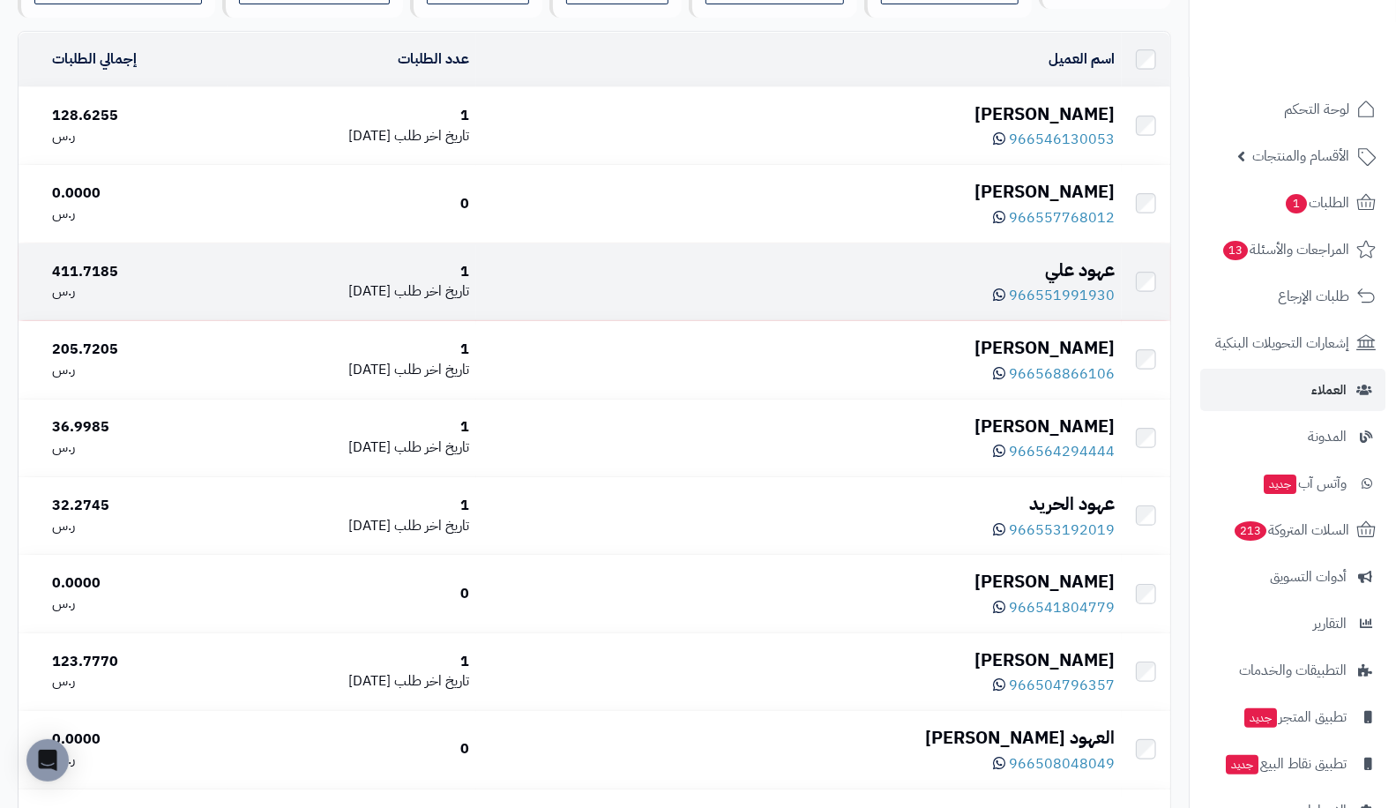
click at [1096, 267] on div "عهود علي" at bounding box center [798, 270] width 631 height 26
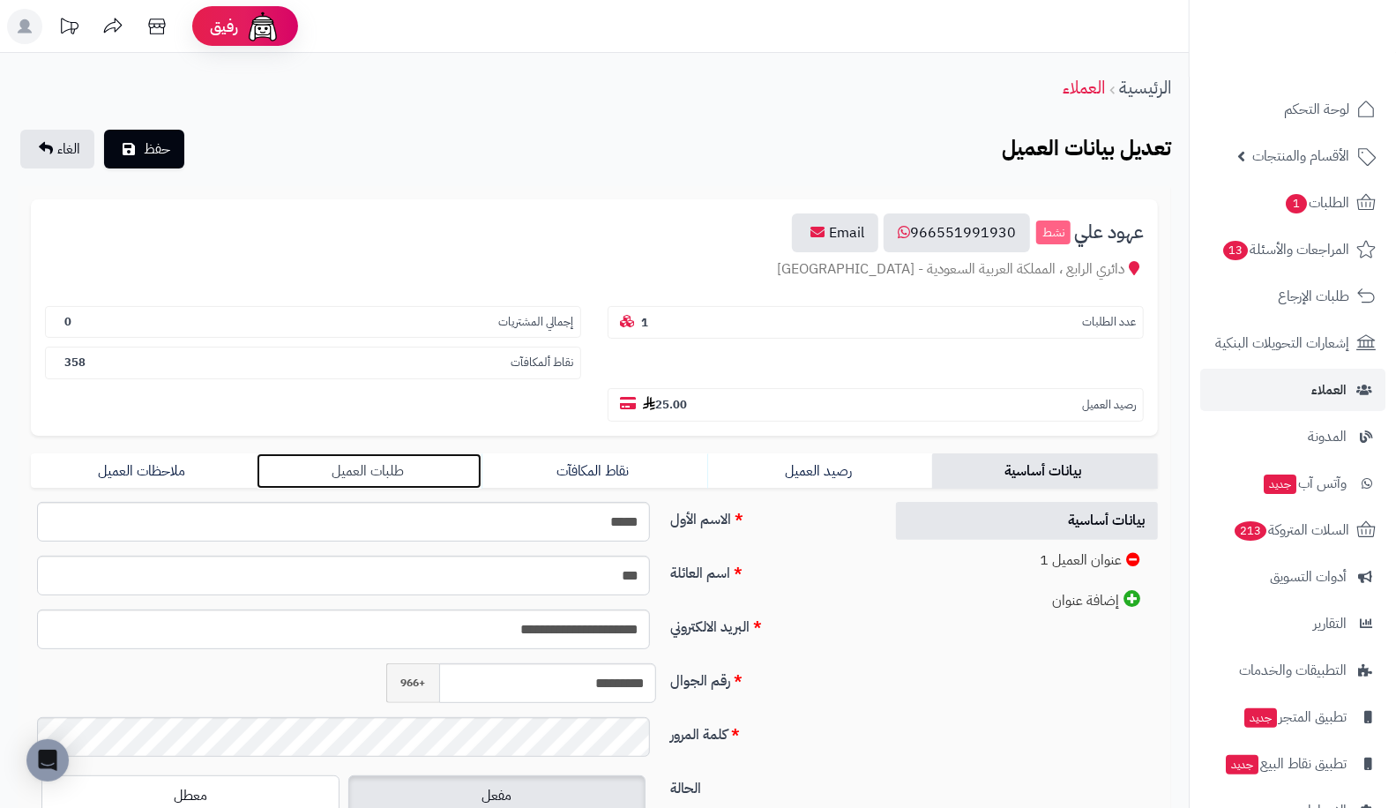
click at [394, 453] on link "طلبات العميل" at bounding box center [370, 470] width 226 height 35
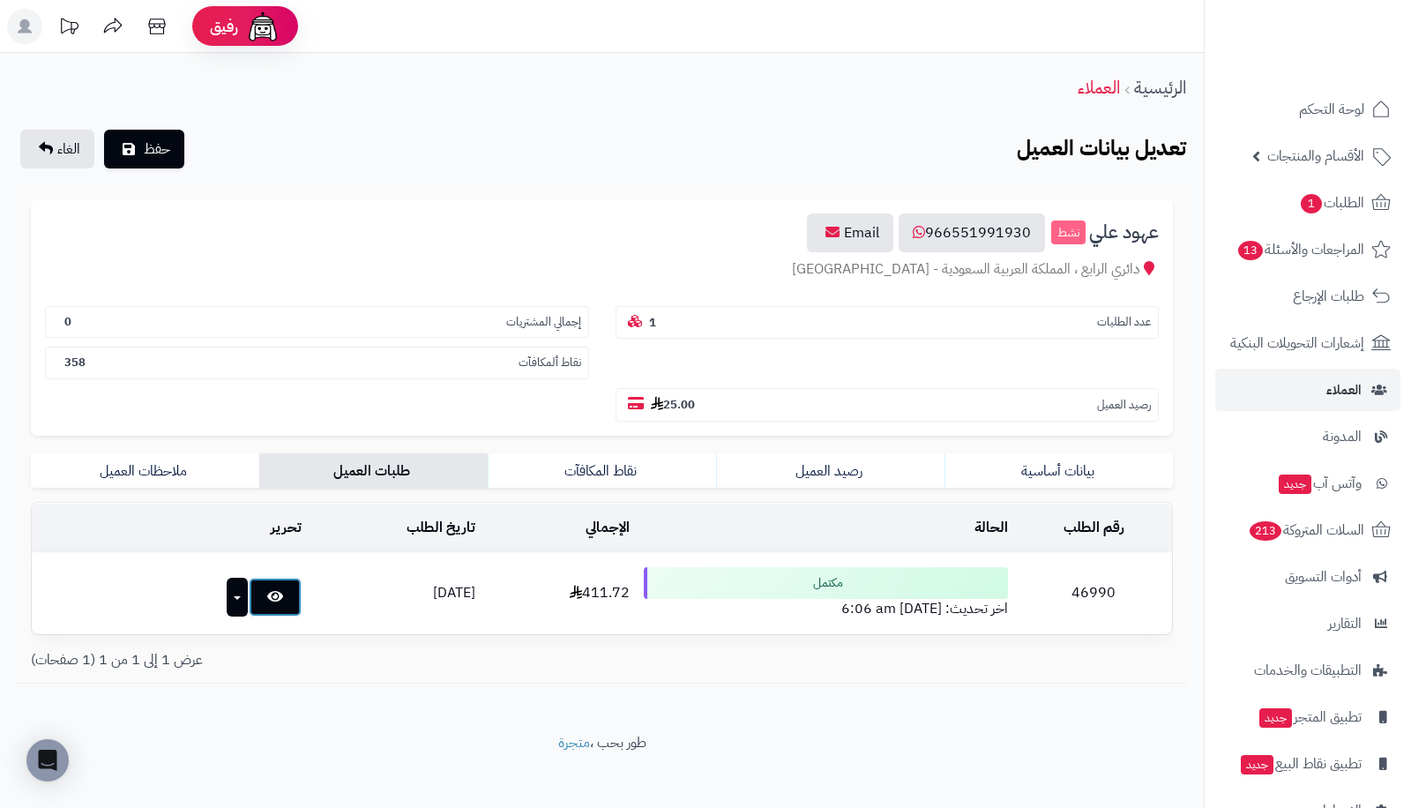
click at [267, 589] on icon at bounding box center [275, 596] width 16 height 14
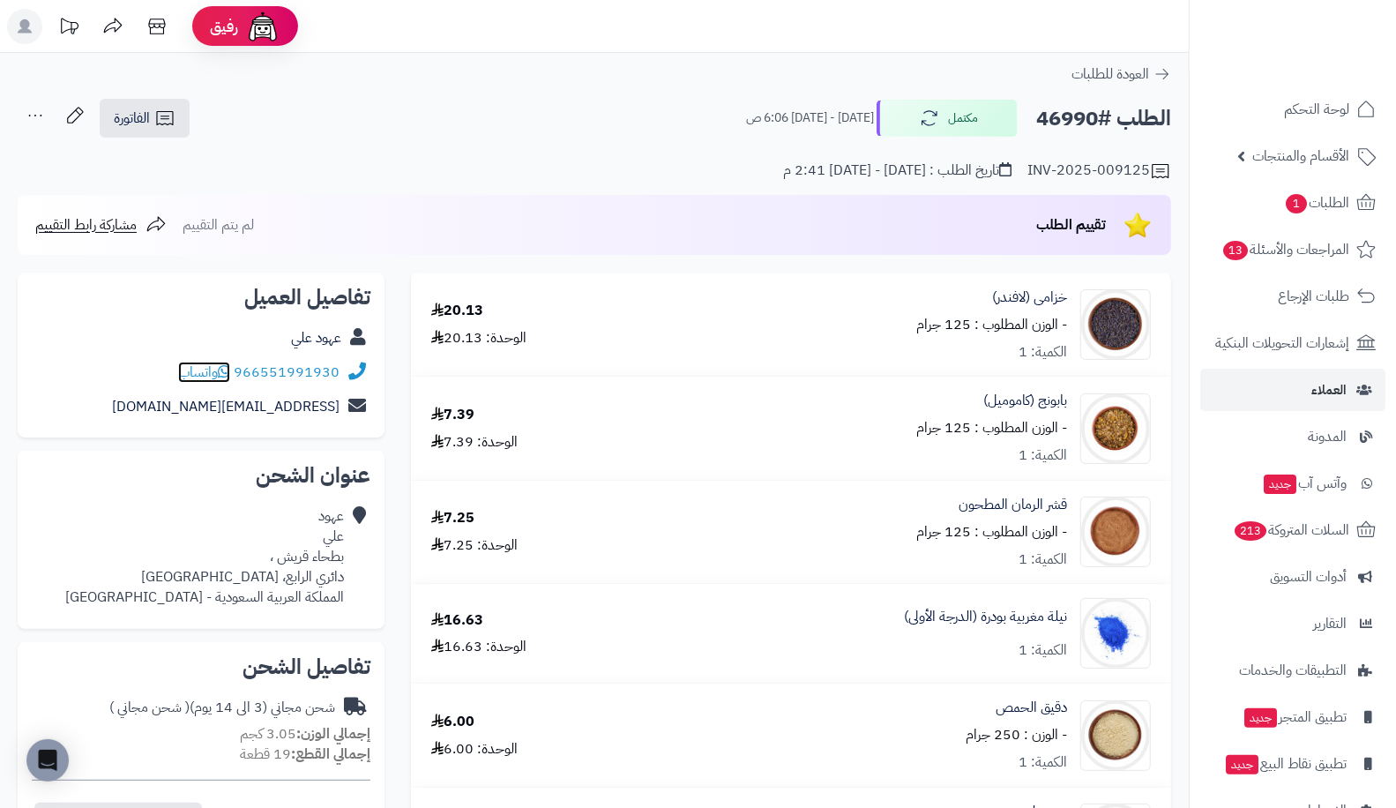
click at [209, 362] on span "واتساب" at bounding box center [204, 372] width 52 height 21
